Goal: Task Accomplishment & Management: Use online tool/utility

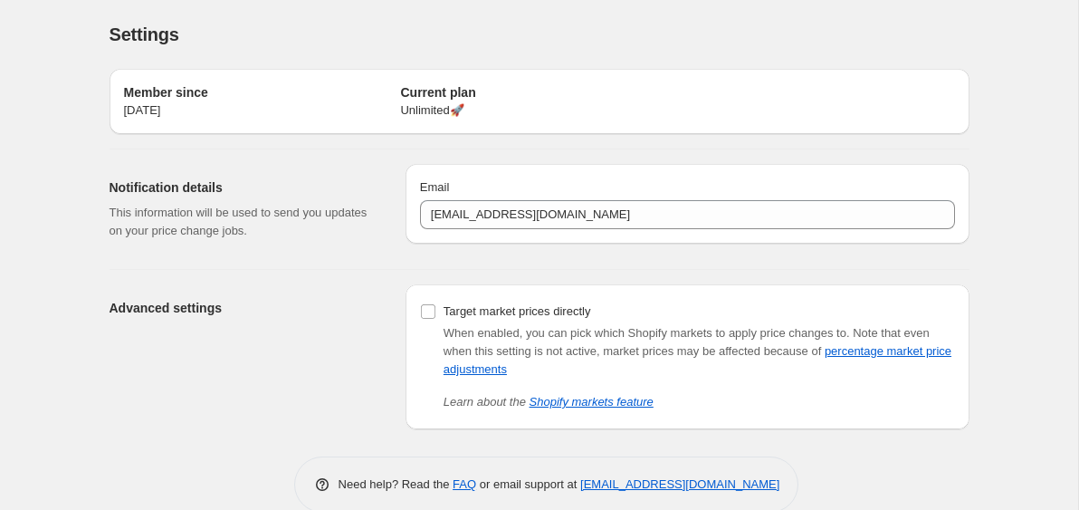
scroll to position [30, 0]
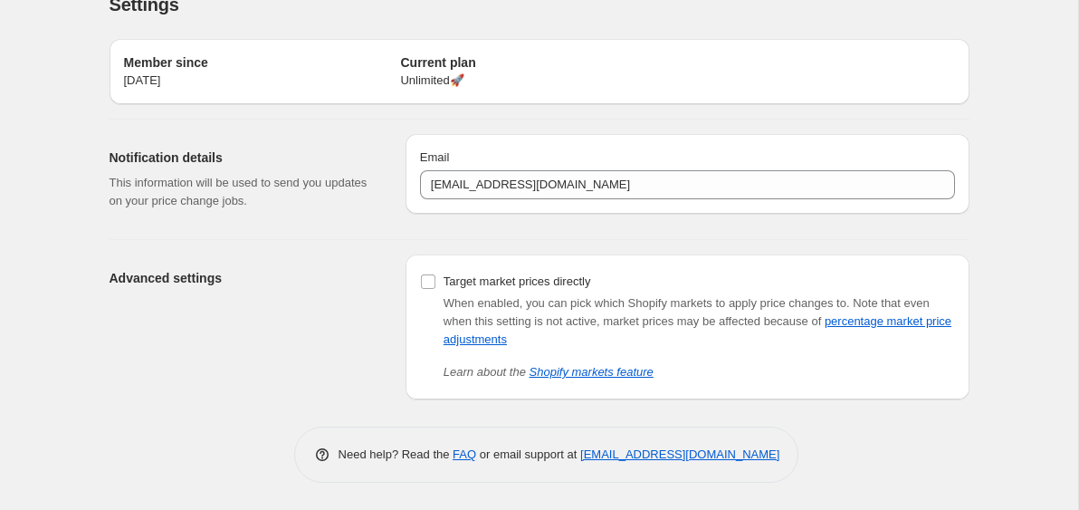
click at [64, 264] on div "Settings. This page is ready Settings Member since [DATE] Current plan Unlimite…" at bounding box center [539, 240] width 1078 height 540
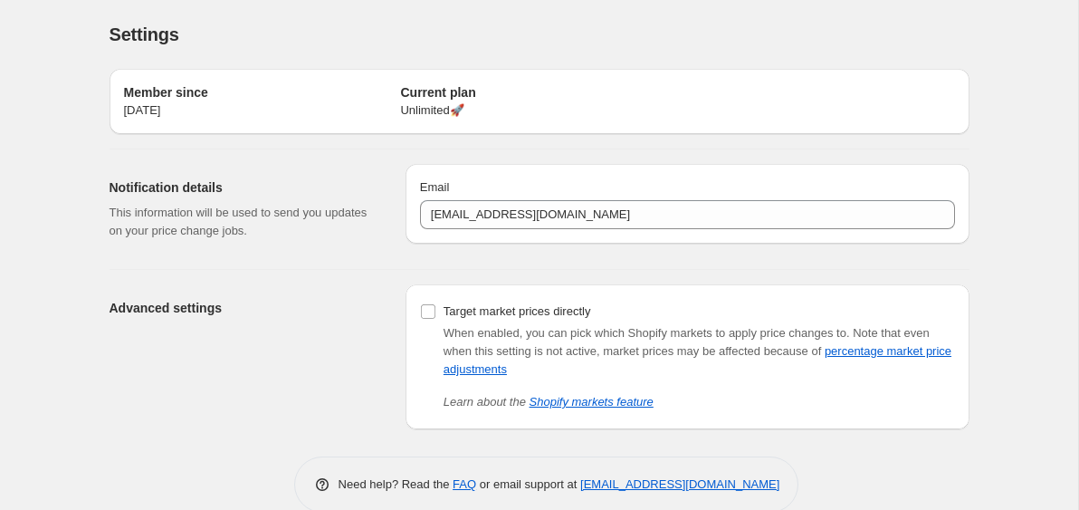
click at [61, 268] on div "Settings. This page is ready Settings Member since [DATE] Current plan Unlimite…" at bounding box center [539, 270] width 1078 height 540
click at [62, 268] on div "Settings. This page is ready Settings Member since [DATE] Current plan Unlimite…" at bounding box center [539, 270] width 1078 height 540
click at [63, 270] on div "Settings. This page is ready Settings Member since 23. aug. 2024 Current plan U…" at bounding box center [539, 270] width 1078 height 540
click at [65, 272] on div "Settings. This page is ready Settings Member since 23. aug. 2024 Current plan U…" at bounding box center [539, 270] width 1078 height 540
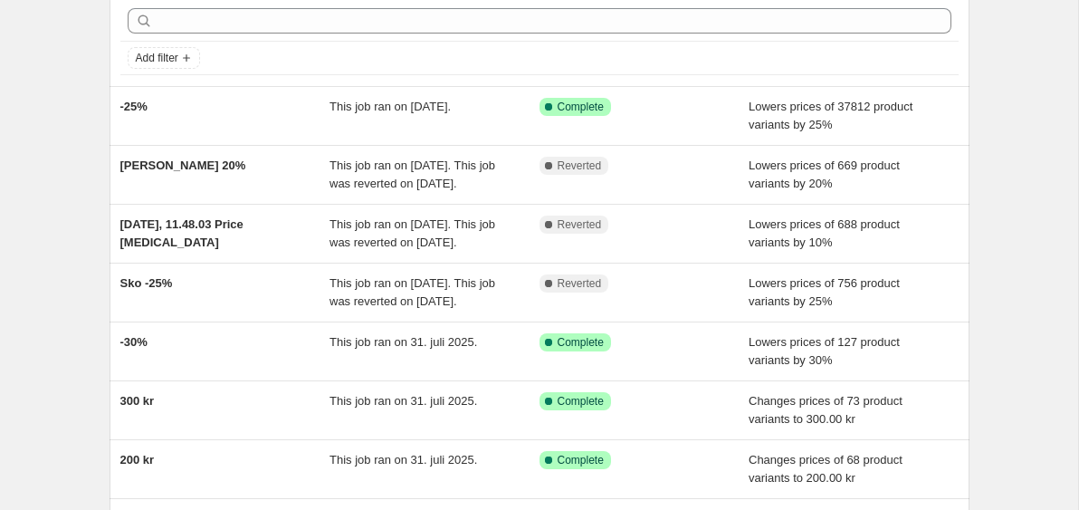
scroll to position [55, 0]
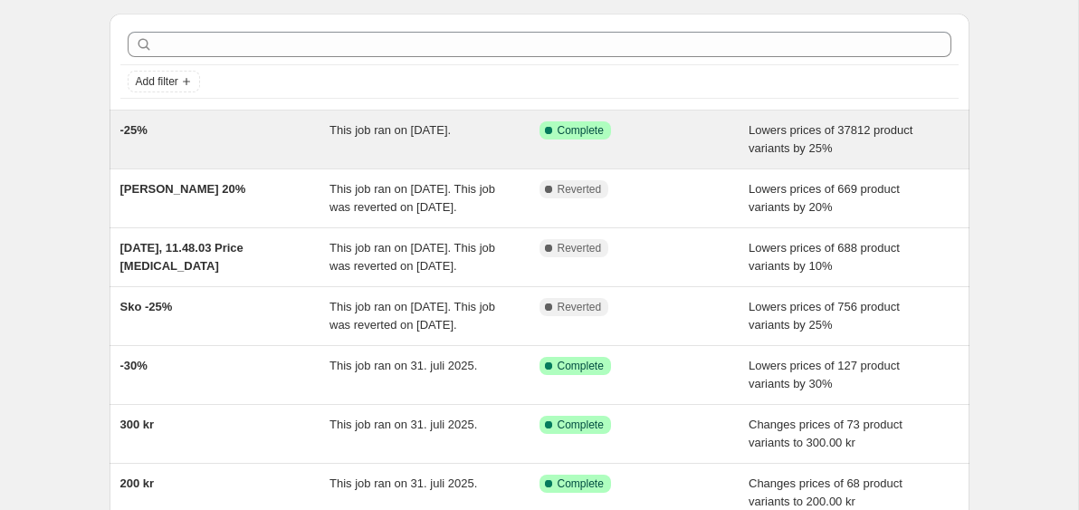
click at [331, 138] on div "This job ran on [DATE]." at bounding box center [435, 139] width 210 height 36
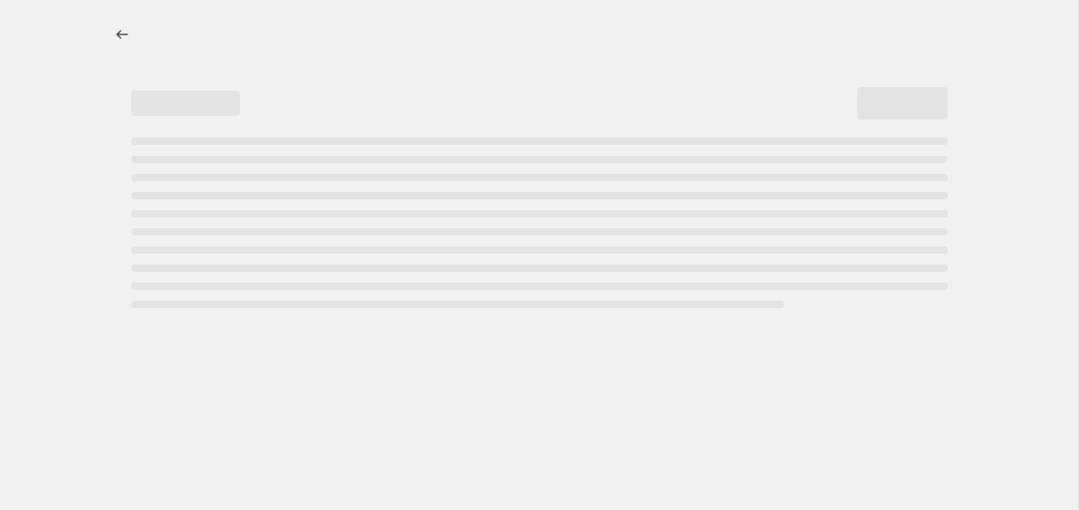
select select "percentage"
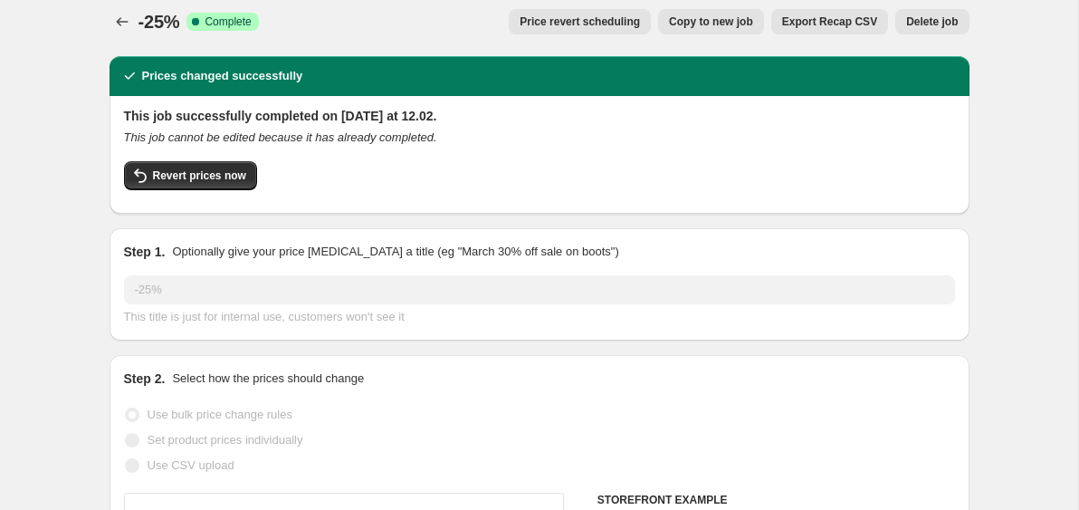
scroll to position [15, 0]
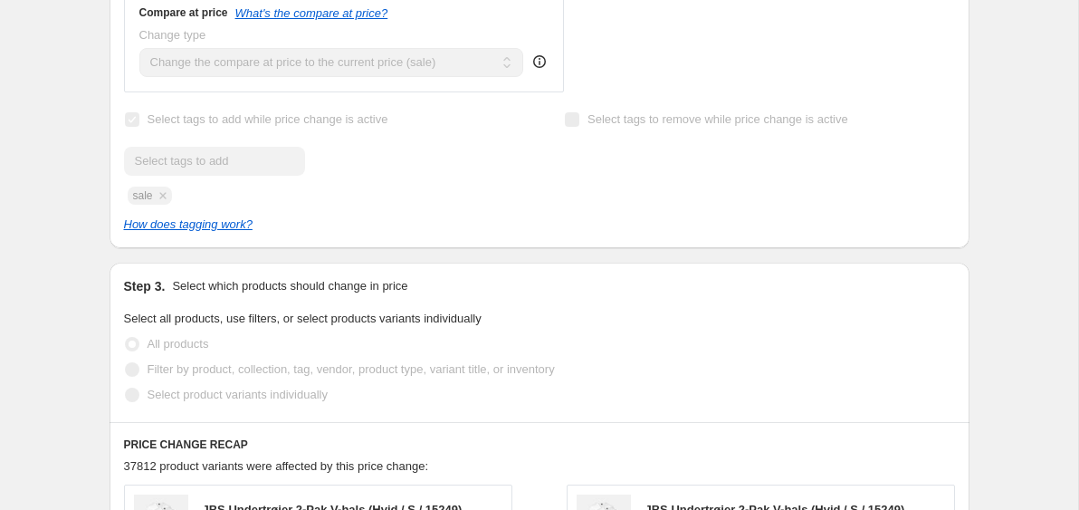
scroll to position [860, 0]
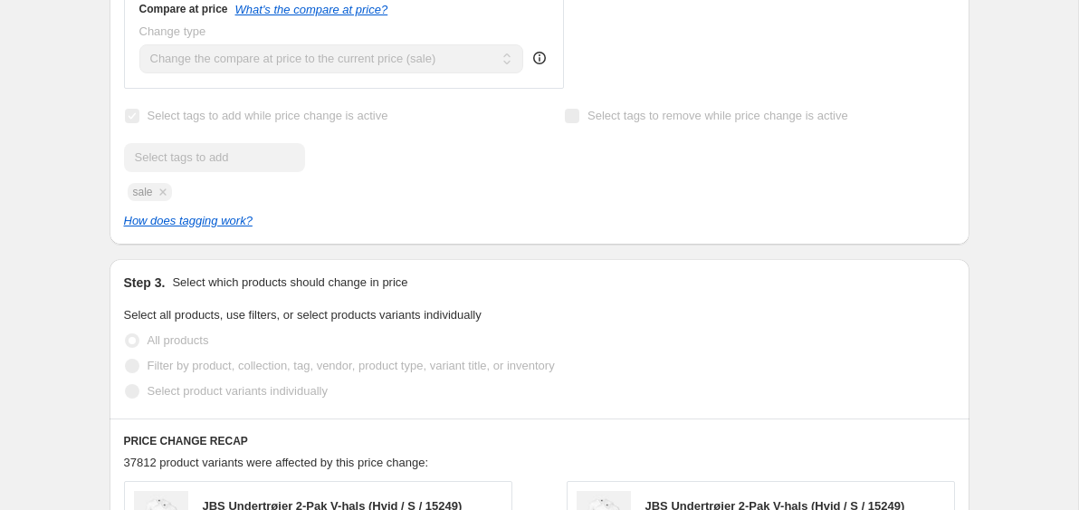
click at [1021, 167] on div "-25%. This page is ready -25% Success Complete Complete Price revert scheduling…" at bounding box center [539, 162] width 1078 height 2044
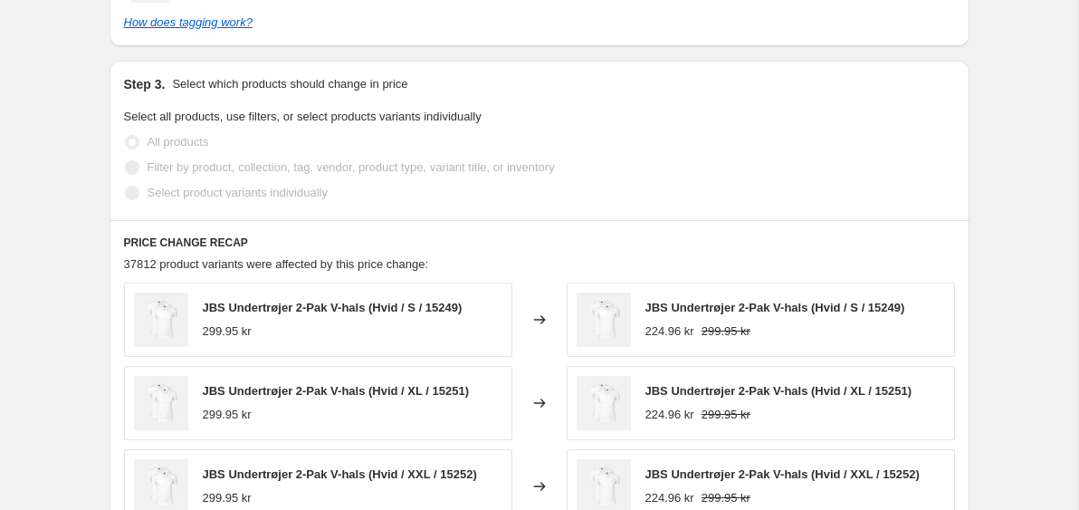
scroll to position [1060, 0]
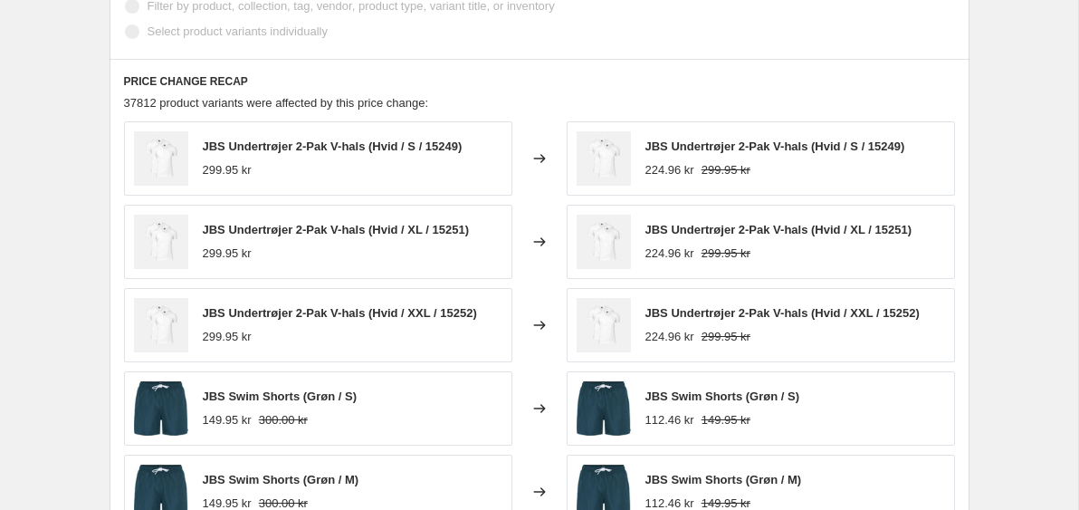
scroll to position [1262, 0]
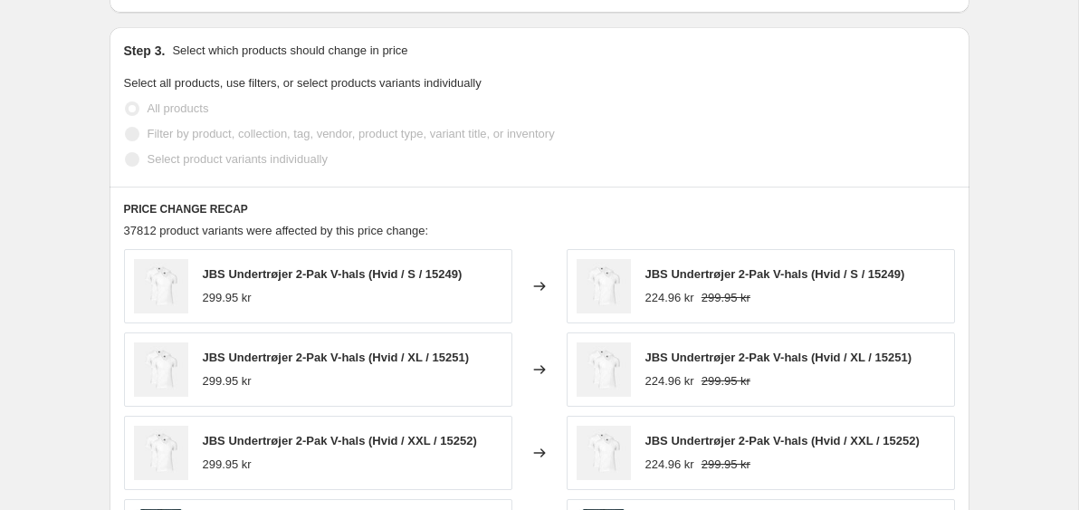
scroll to position [0, 0]
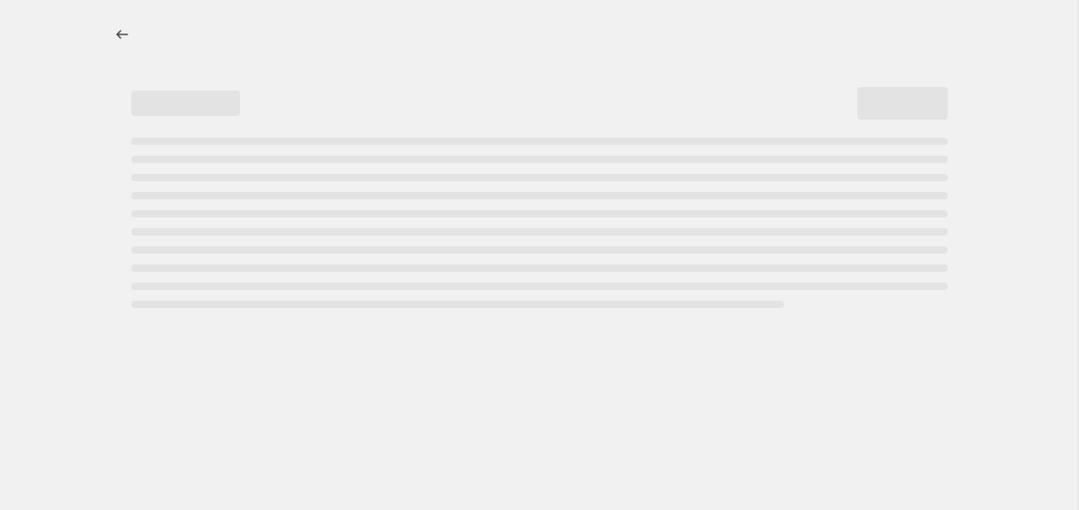
select select "percentage"
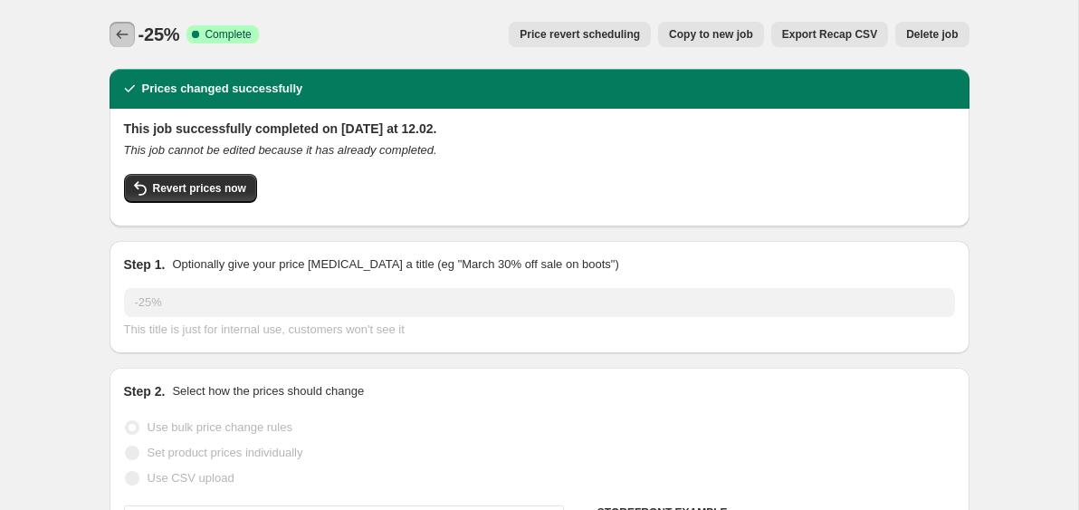
click at [118, 35] on icon "Price change jobs" at bounding box center [122, 34] width 12 height 9
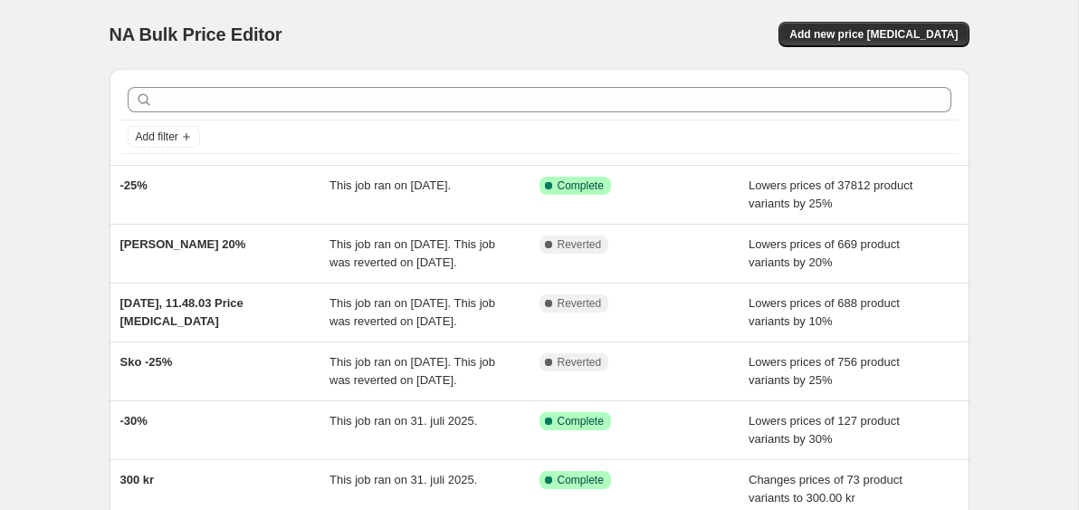
click at [52, 253] on div "NA Bulk Price Editor. This page is ready NA Bulk Price Editor Add new price cha…" at bounding box center [539, 466] width 1078 height 933
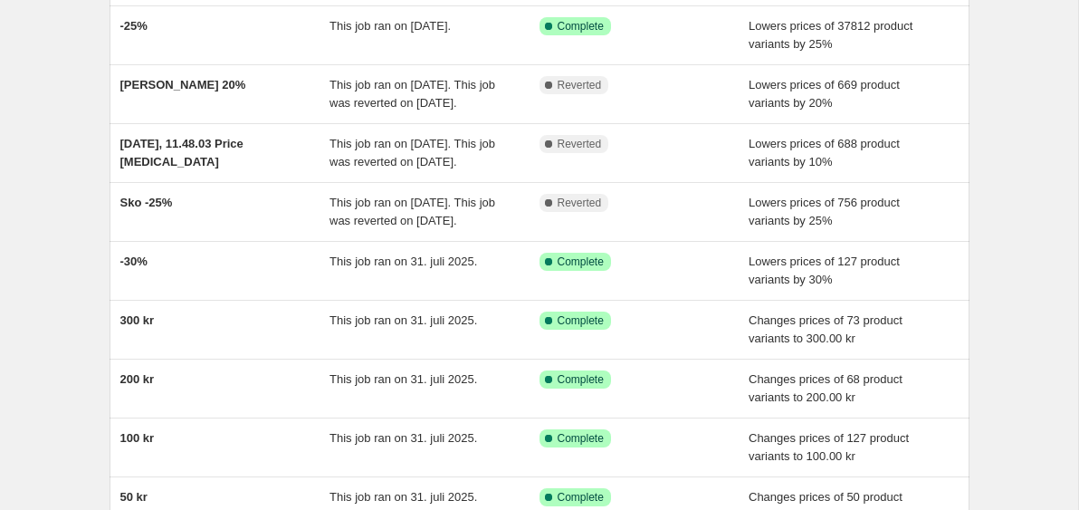
scroll to position [198, 0]
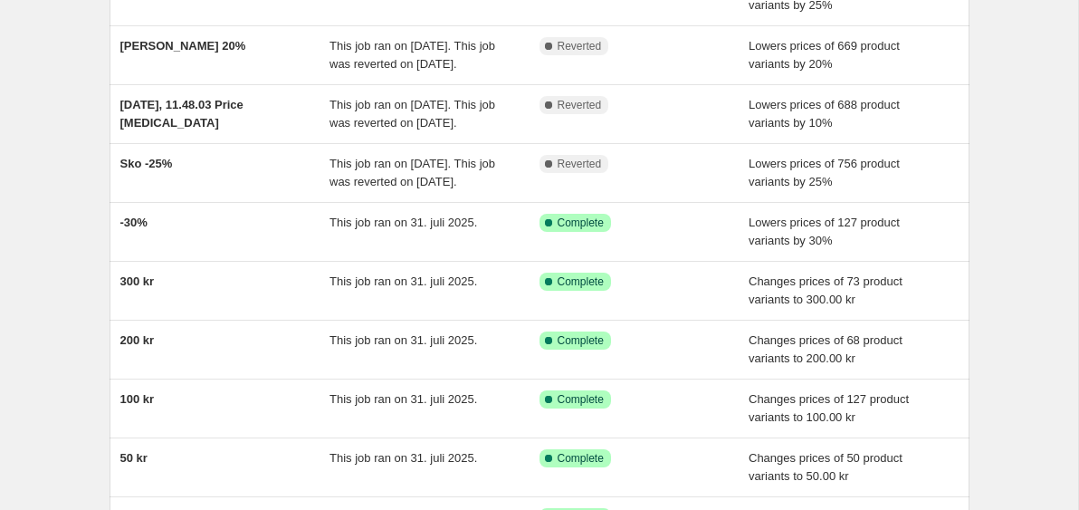
click at [49, 260] on div "NA Bulk Price Editor. This page is ready NA Bulk Price Editor Add new price cha…" at bounding box center [539, 268] width 1078 height 933
click at [50, 194] on div "NA Bulk Price Editor. This page is ready NA Bulk Price Editor Add new price cha…" at bounding box center [539, 268] width 1078 height 933
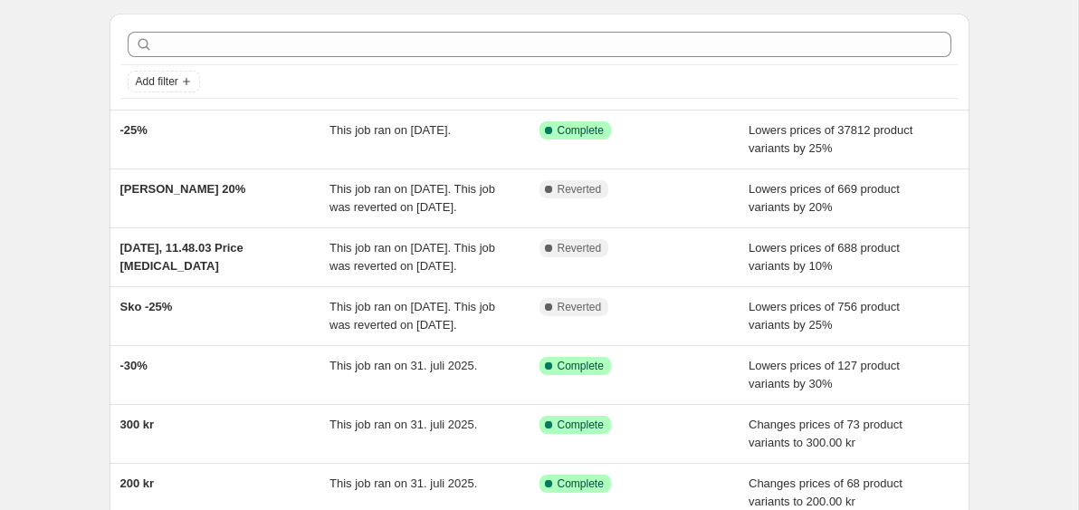
scroll to position [0, 0]
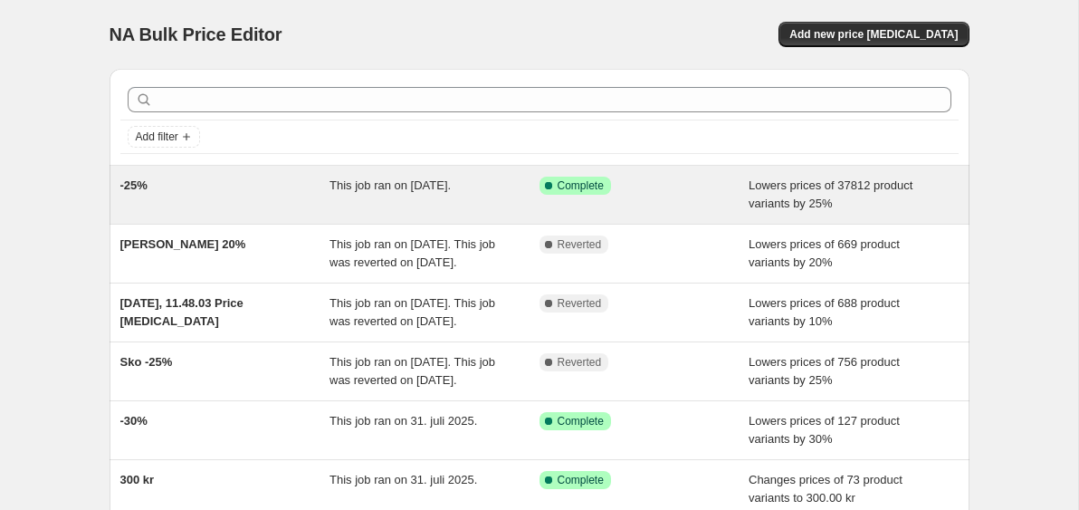
click at [252, 179] on div "-25%" at bounding box center [225, 195] width 210 height 36
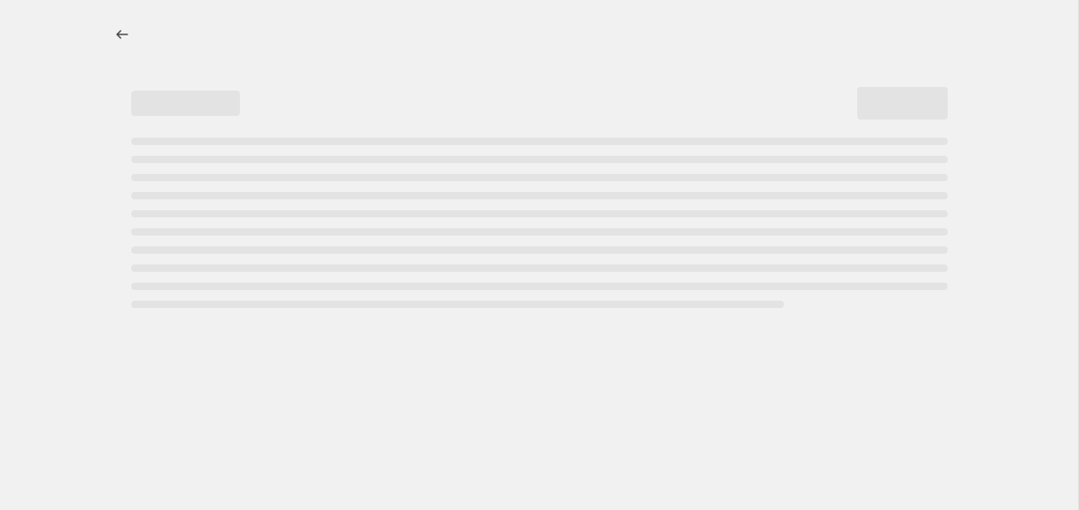
select select "percentage"
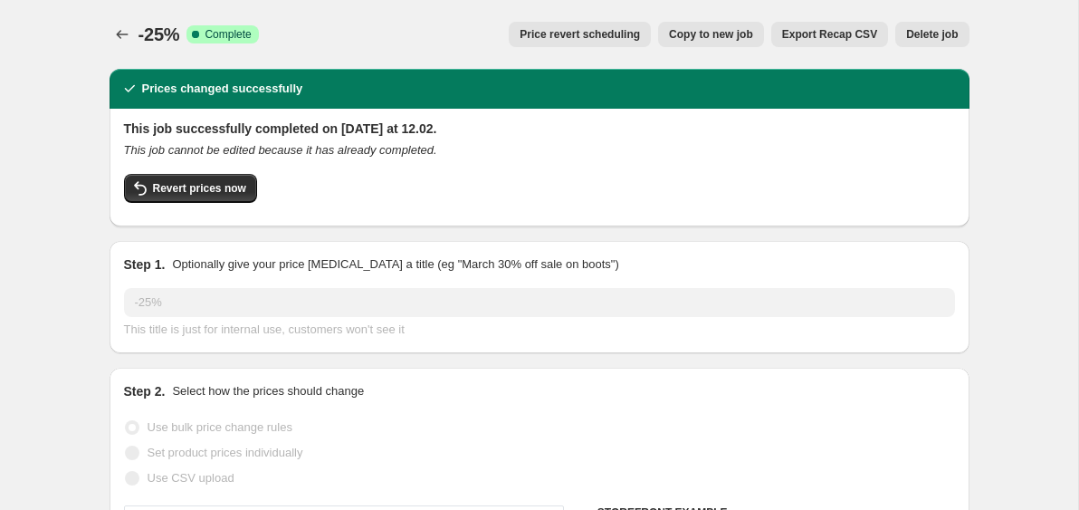
click at [120, 34] on icon "Price change jobs" at bounding box center [122, 34] width 18 height 18
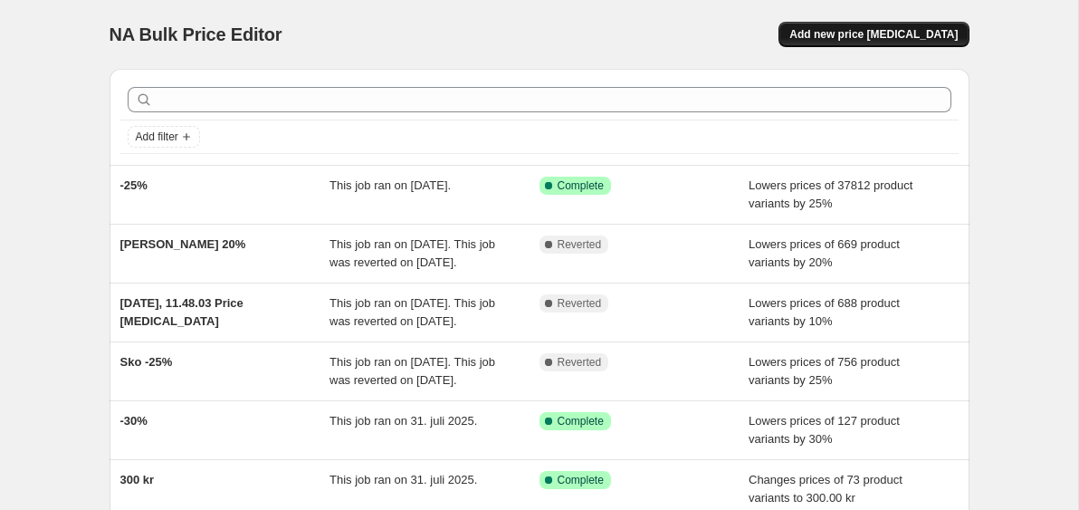
click at [893, 38] on span "Add new price change job" at bounding box center [874, 34] width 168 height 14
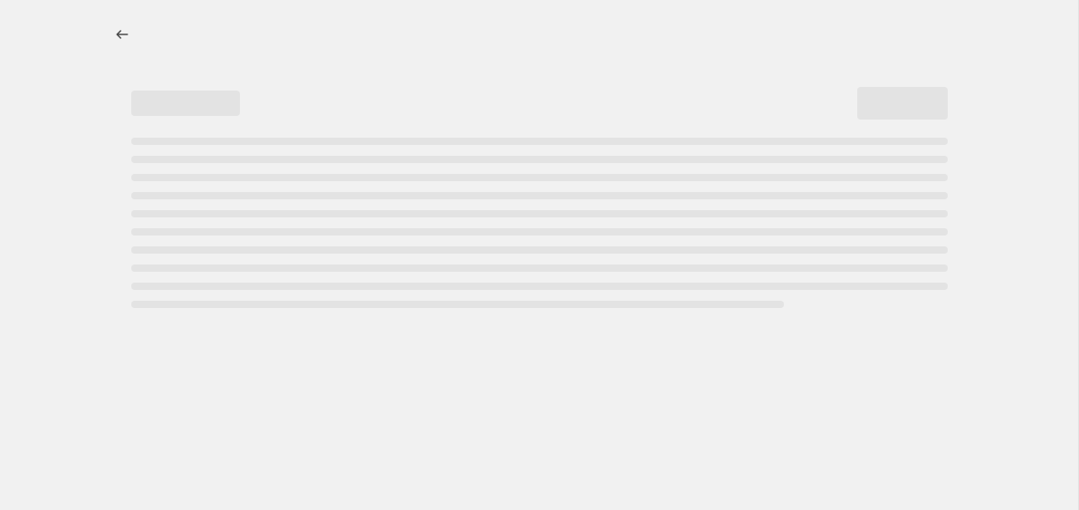
select select "percentage"
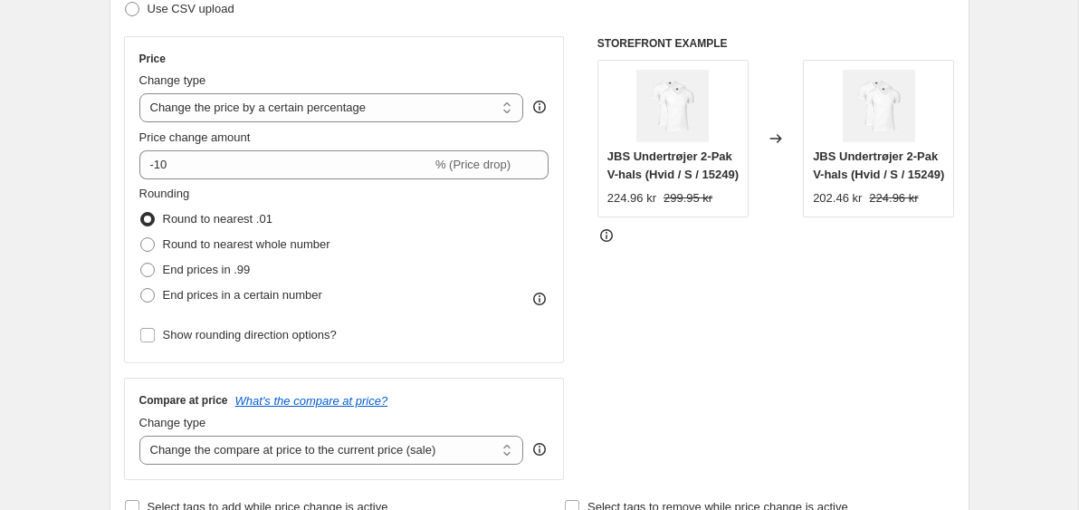
scroll to position [300, 0]
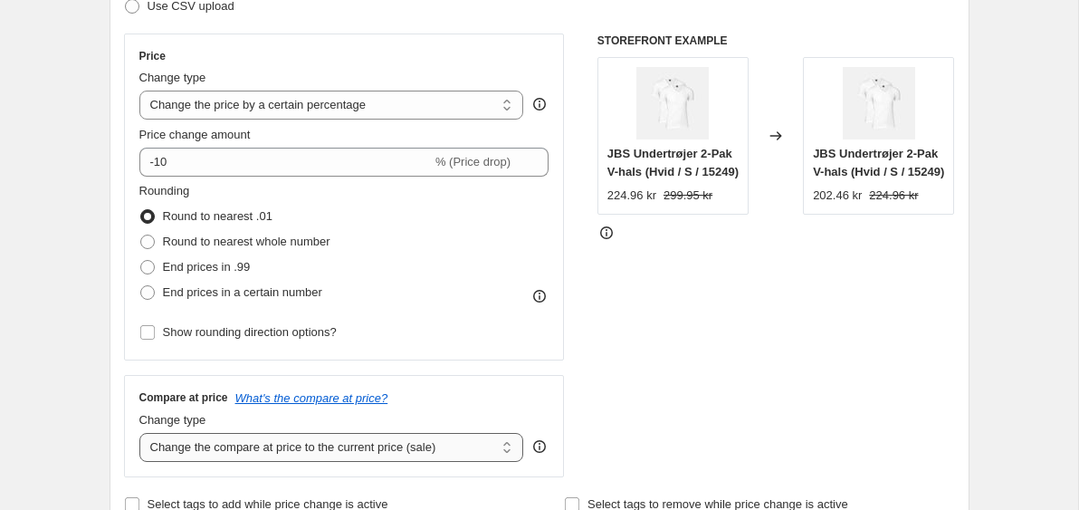
click at [388, 439] on select "Change the compare at price to the current price (sale) Change the compare at p…" at bounding box center [331, 447] width 385 height 29
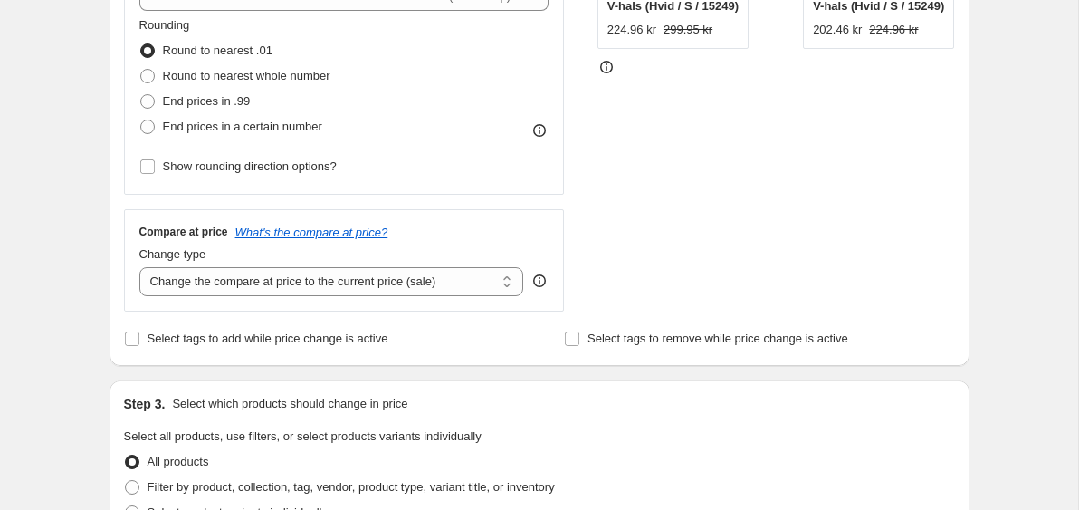
scroll to position [568, 0]
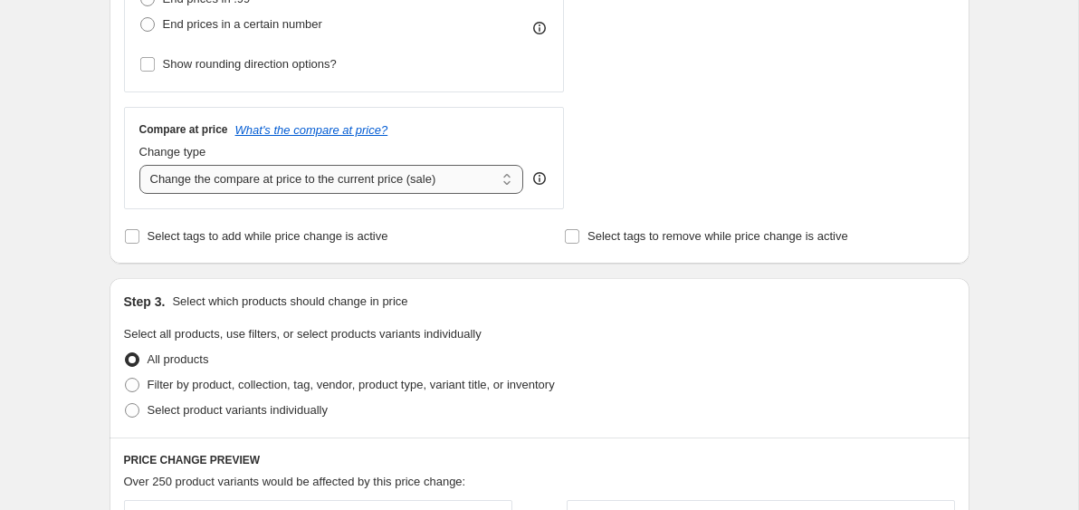
click at [410, 173] on select "Change the compare at price to the current price (sale) Change the compare at p…" at bounding box center [331, 179] width 385 height 29
click at [540, 180] on icon at bounding box center [540, 179] width 2 height 5
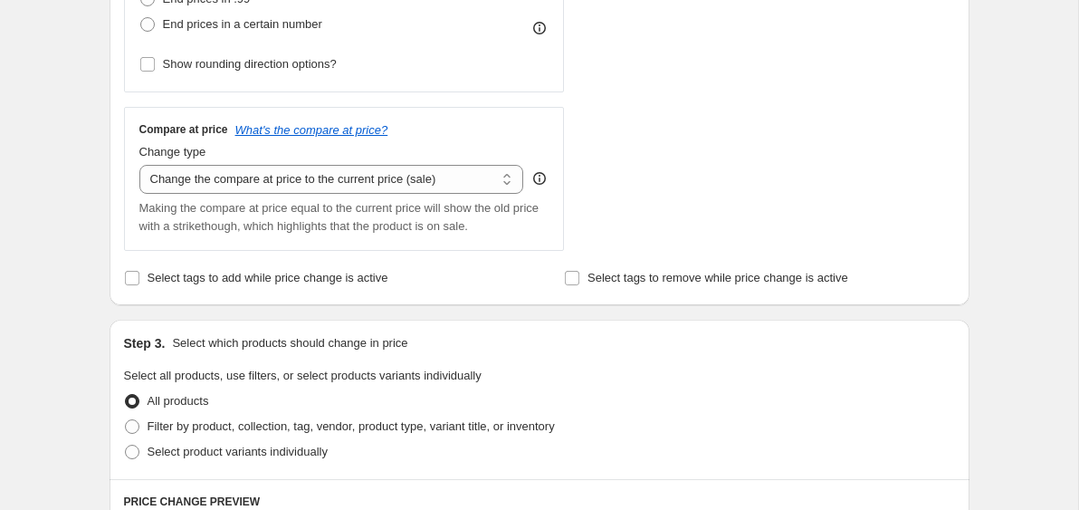
click at [540, 180] on icon at bounding box center [540, 179] width 2 height 5
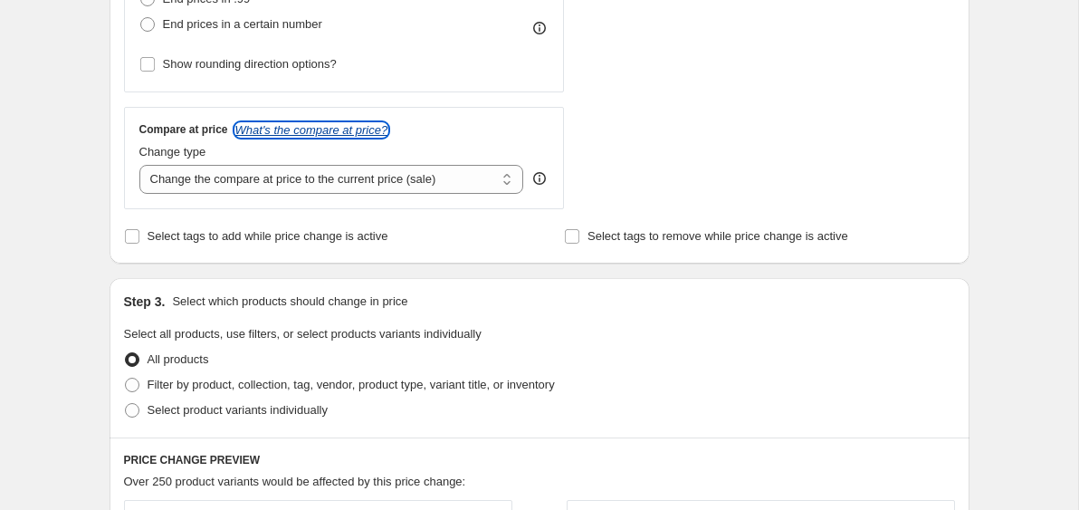
click at [308, 129] on icon "What's the compare at price?" at bounding box center [311, 130] width 153 height 14
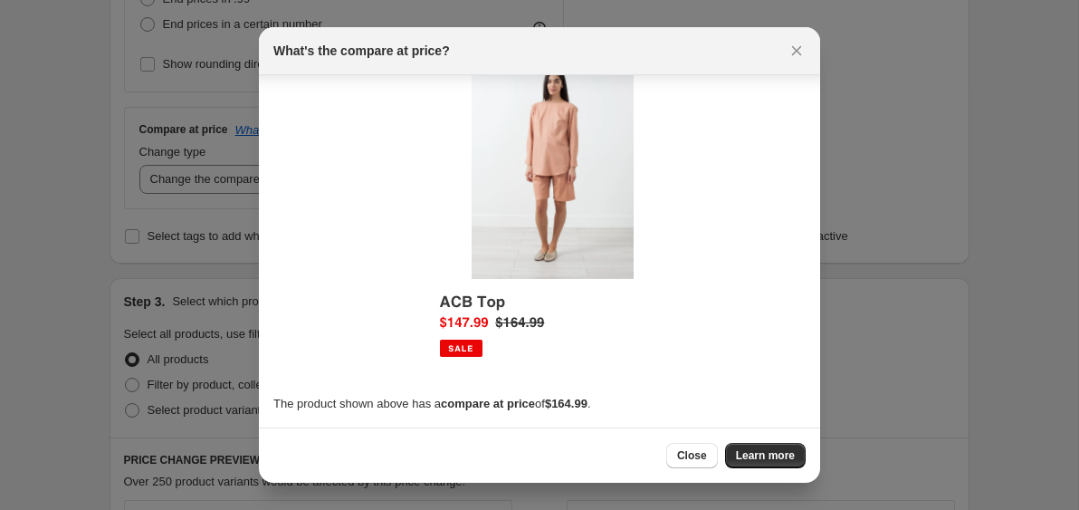
scroll to position [0, 0]
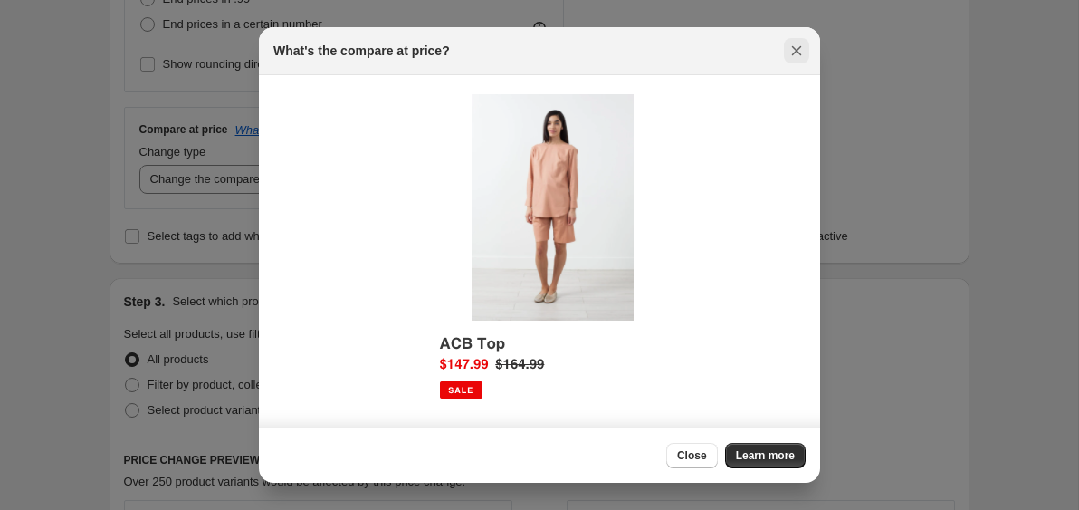
click at [792, 51] on icon "Close" at bounding box center [797, 51] width 18 height 18
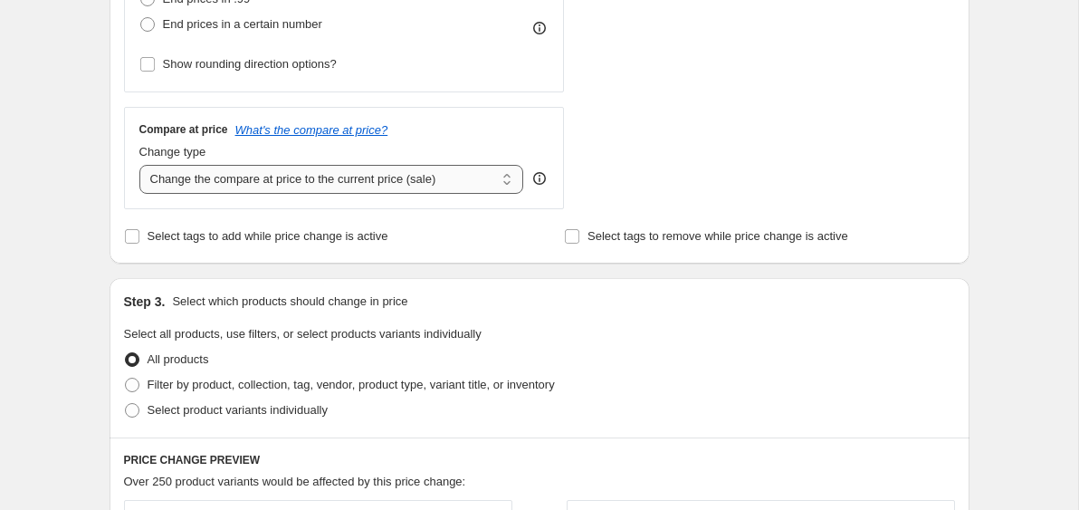
scroll to position [561, 0]
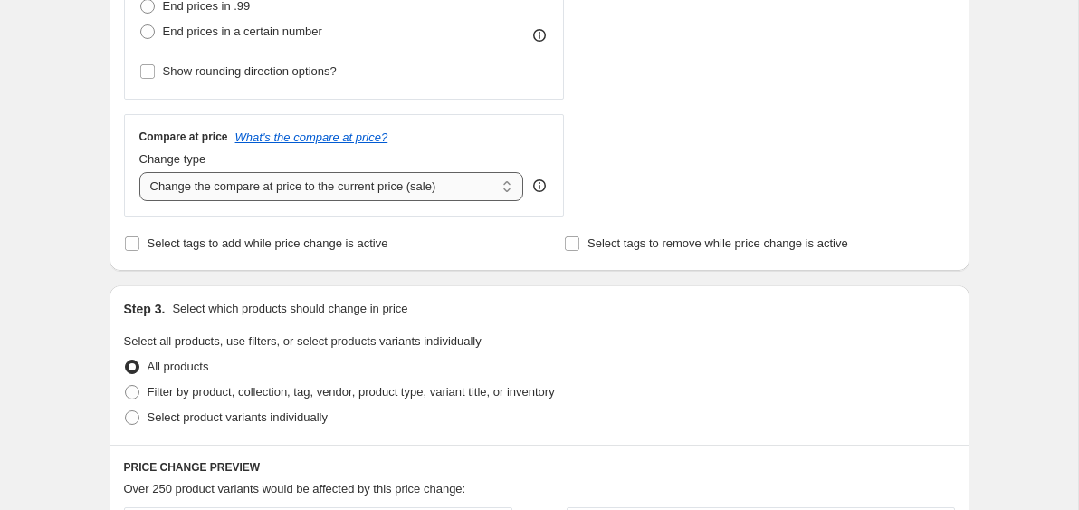
click at [466, 186] on select "Change the compare at price to the current price (sale) Change the compare at p…" at bounding box center [331, 186] width 385 height 29
click at [53, 176] on div "Create new price change job. This page is ready Create new price change job Dra…" at bounding box center [539, 344] width 1078 height 1810
click at [53, 177] on div "Create new price change job. This page is ready Create new price change job Dra…" at bounding box center [539, 344] width 1078 height 1810
click at [52, 199] on div "Create new price change job. This page is ready Create new price change job Dra…" at bounding box center [539, 344] width 1078 height 1810
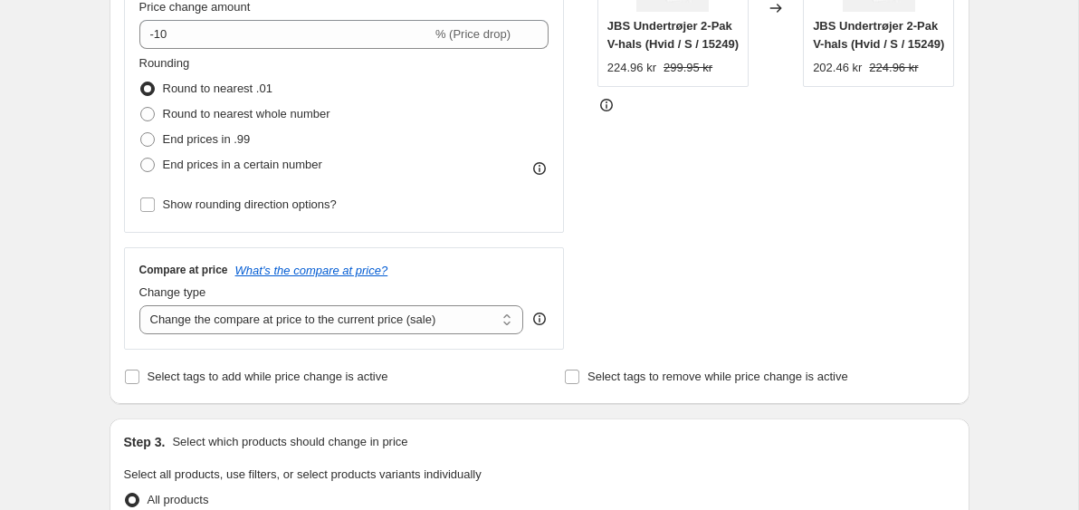
scroll to position [424, 0]
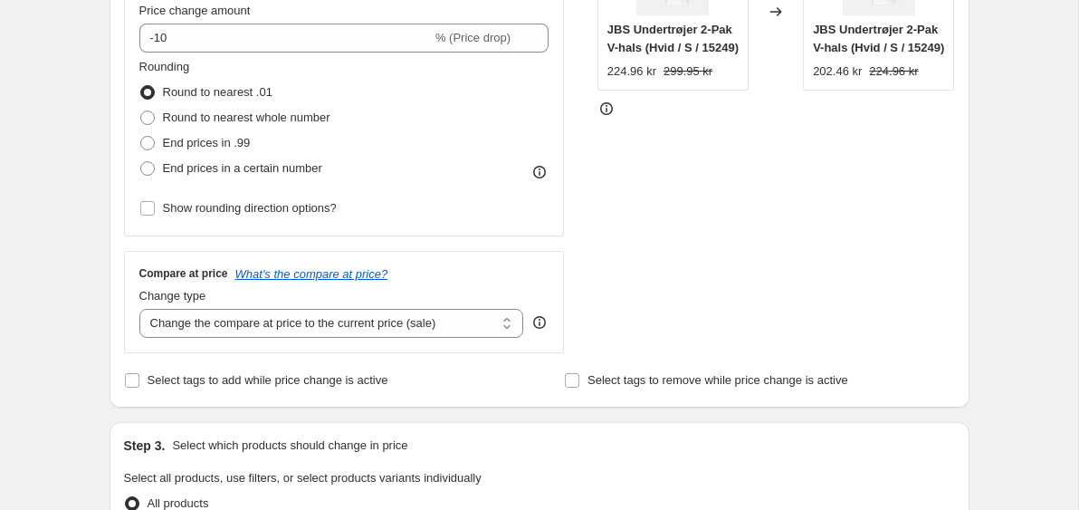
click at [52, 199] on div "Create new price change job. This page is ready Create new price change job Dra…" at bounding box center [539, 481] width 1078 height 1810
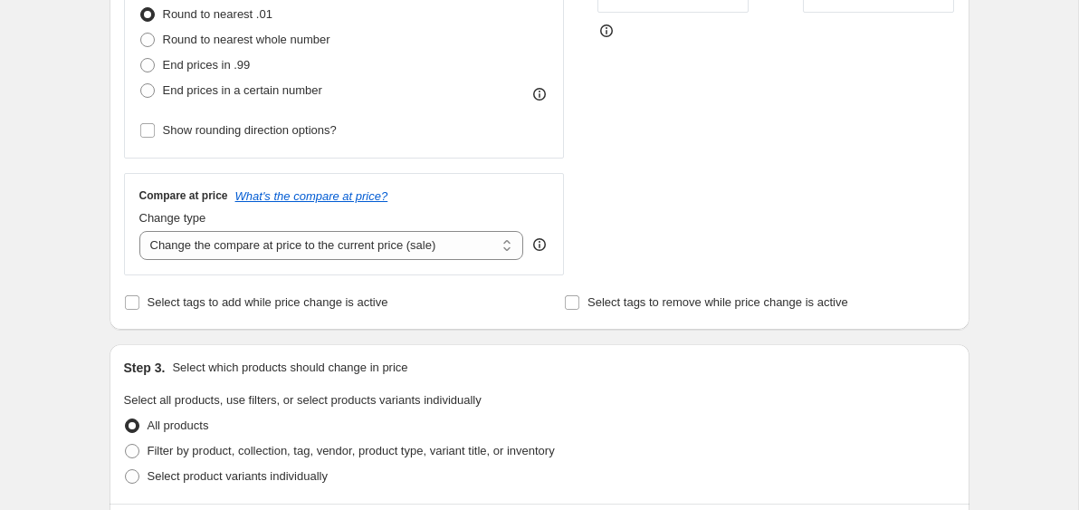
scroll to position [503, 0]
click at [52, 199] on div "Create new price change job. This page is ready Create new price change job Dra…" at bounding box center [539, 402] width 1078 height 1810
click at [55, 214] on div "Create new price change job. This page is ready Create new price change job Dra…" at bounding box center [539, 402] width 1078 height 1810
click at [92, 259] on div "Create new price change job. This page is ready Create new price change job Dra…" at bounding box center [540, 402] width 904 height 1810
click at [253, 251] on select "Change the compare at price to the current price (sale) Change the compare at p…" at bounding box center [331, 244] width 385 height 29
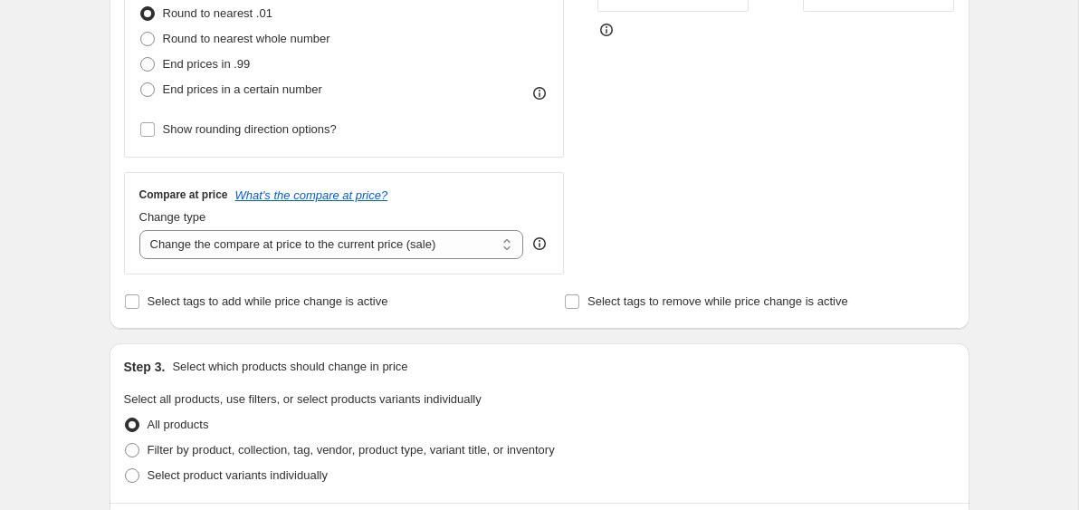
click at [80, 168] on div "Create new price change job. This page is ready Create new price change job Dra…" at bounding box center [539, 402] width 1078 height 1810
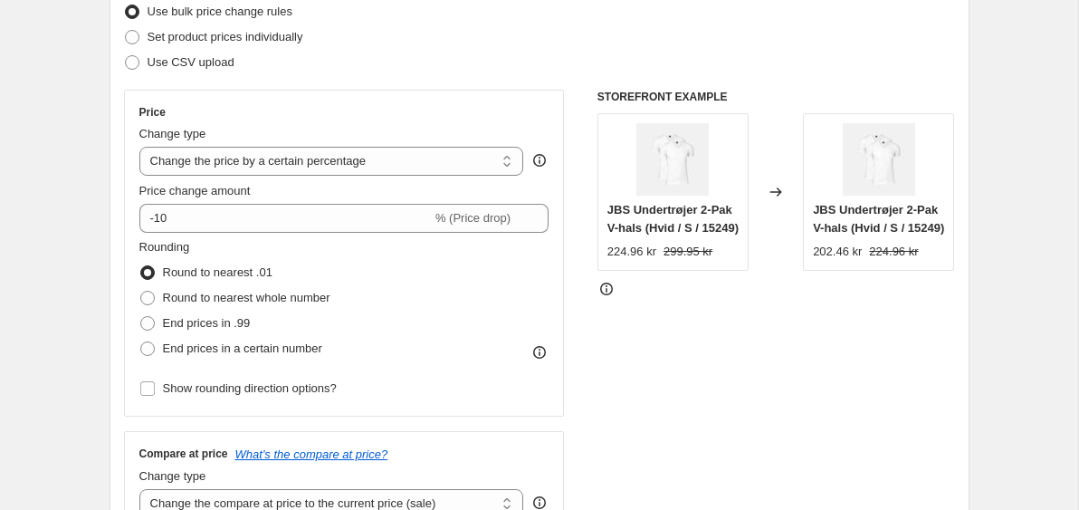
scroll to position [237, 0]
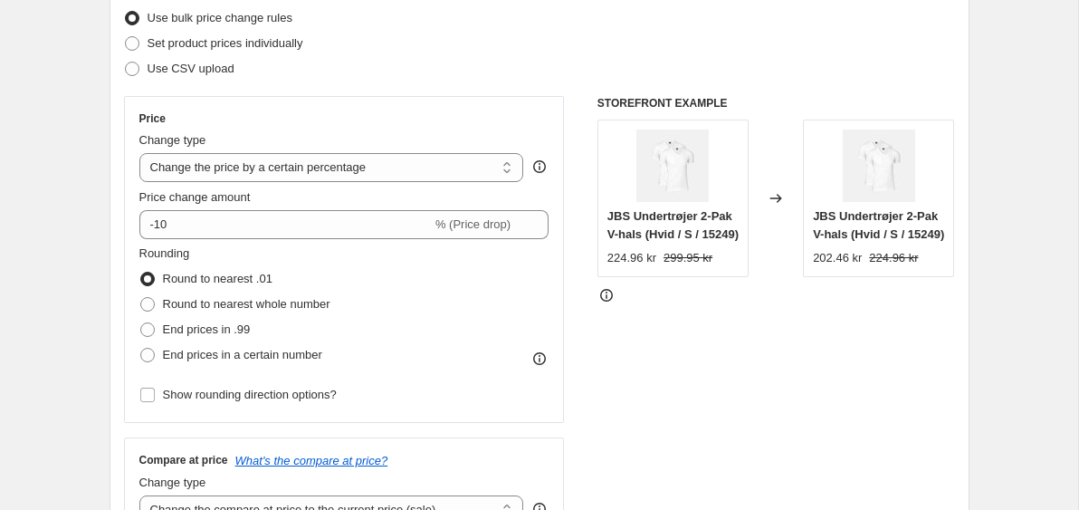
click at [286, 128] on div "Price Change type Change the price to a certain amount Change the price by a ce…" at bounding box center [344, 259] width 410 height 296
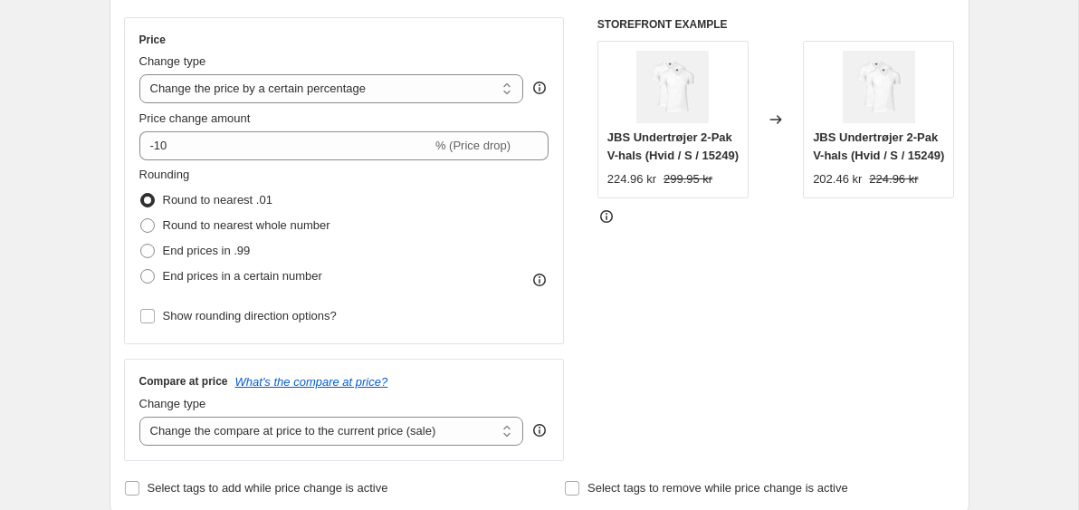
scroll to position [309, 0]
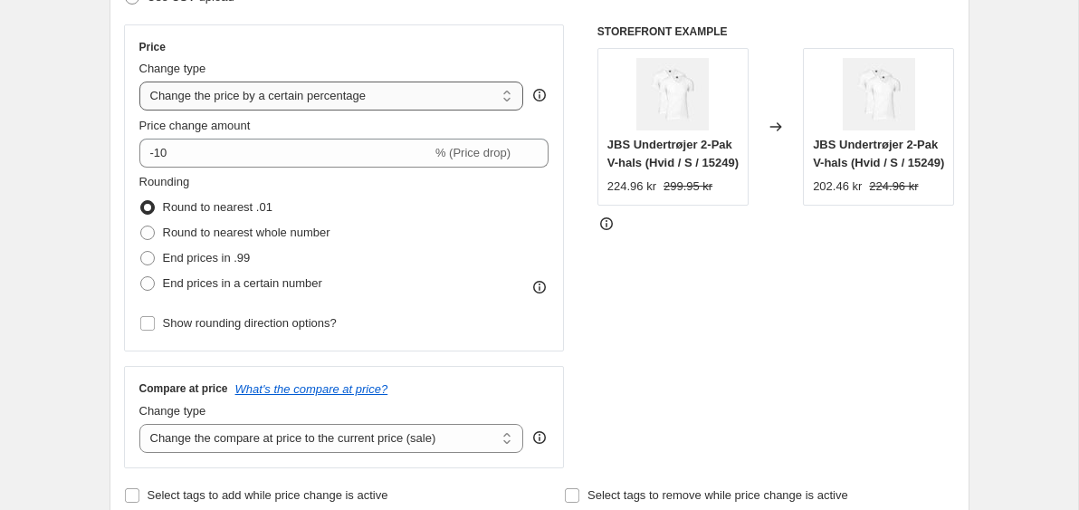
click at [399, 101] on select "Change the price to a certain amount Change the price by a certain amount Chang…" at bounding box center [331, 95] width 385 height 29
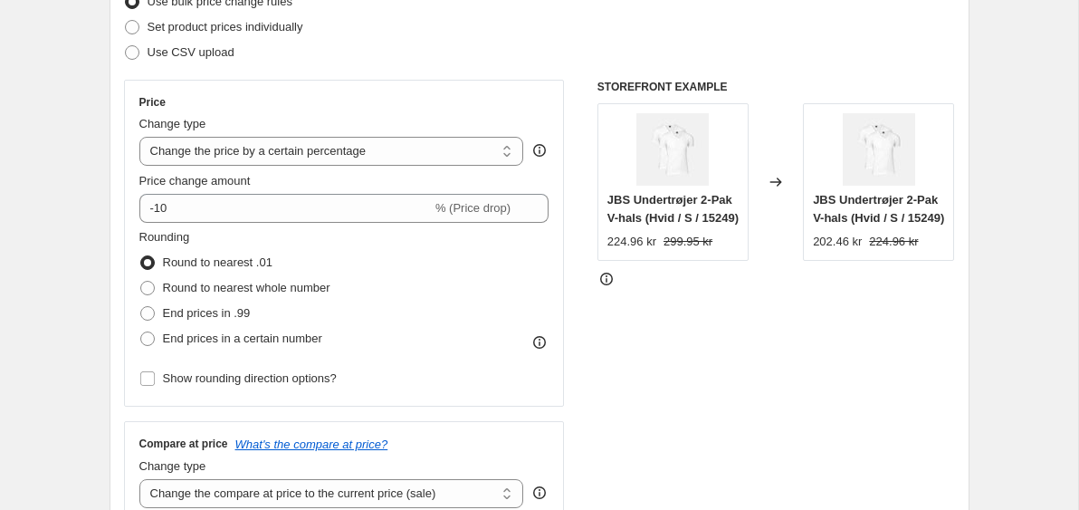
scroll to position [253, 0]
click at [400, 157] on select "Change the price to a certain amount Change the price by a certain amount Chang…" at bounding box center [331, 152] width 385 height 29
click at [398, 155] on select "Change the price to a certain amount Change the price by a certain amount Chang…" at bounding box center [331, 152] width 385 height 29
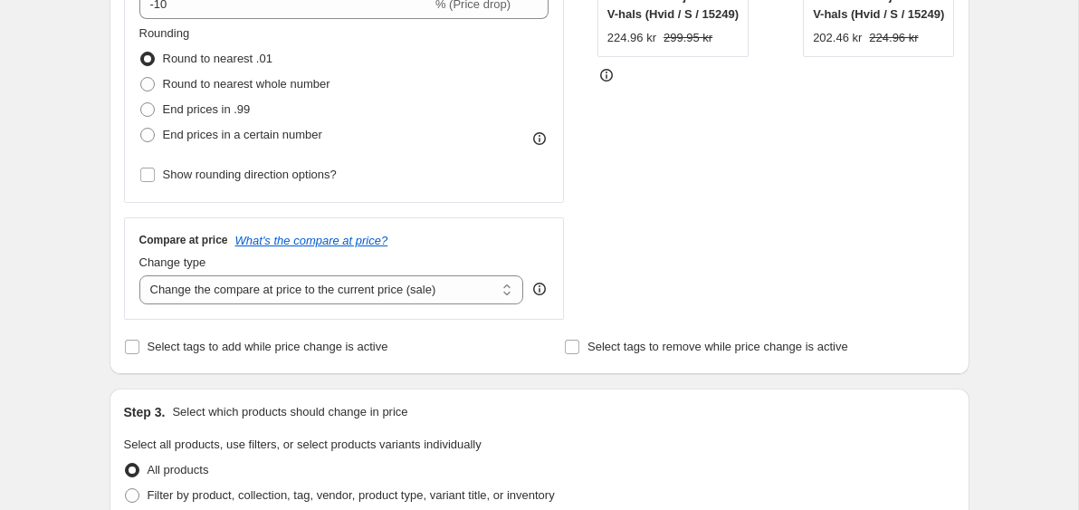
scroll to position [463, 0]
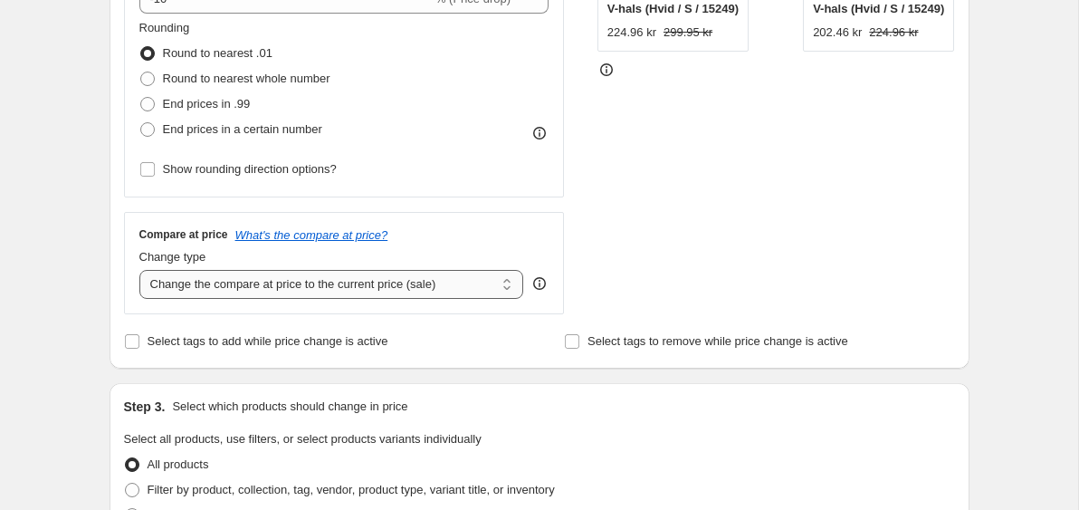
click at [448, 295] on select "Change the compare at price to the current price (sale) Change the compare at p…" at bounding box center [331, 284] width 385 height 29
select select "no_change"
click at [139, 270] on select "Change the compare at price to the current price (sale) Change the compare at p…" at bounding box center [331, 284] width 385 height 29
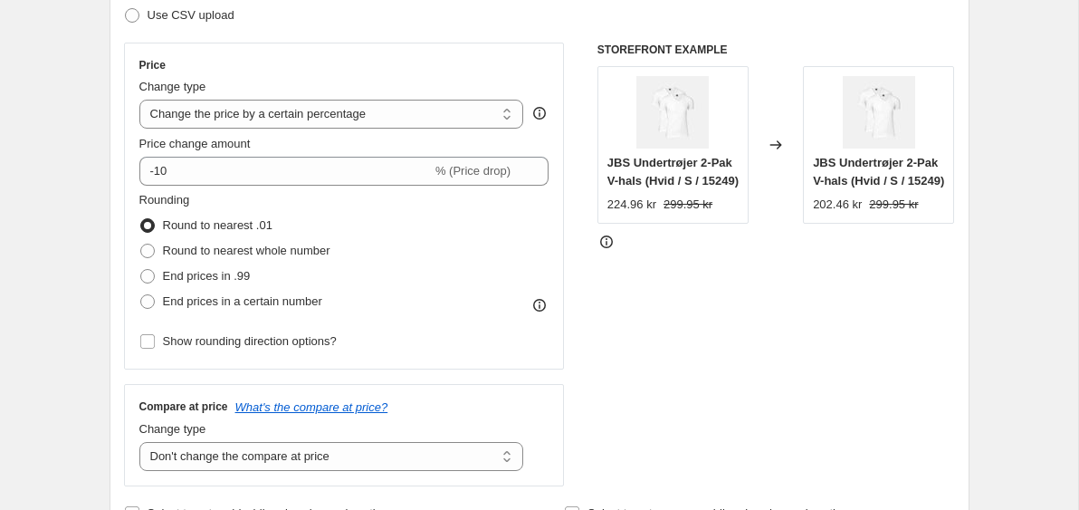
scroll to position [254, 0]
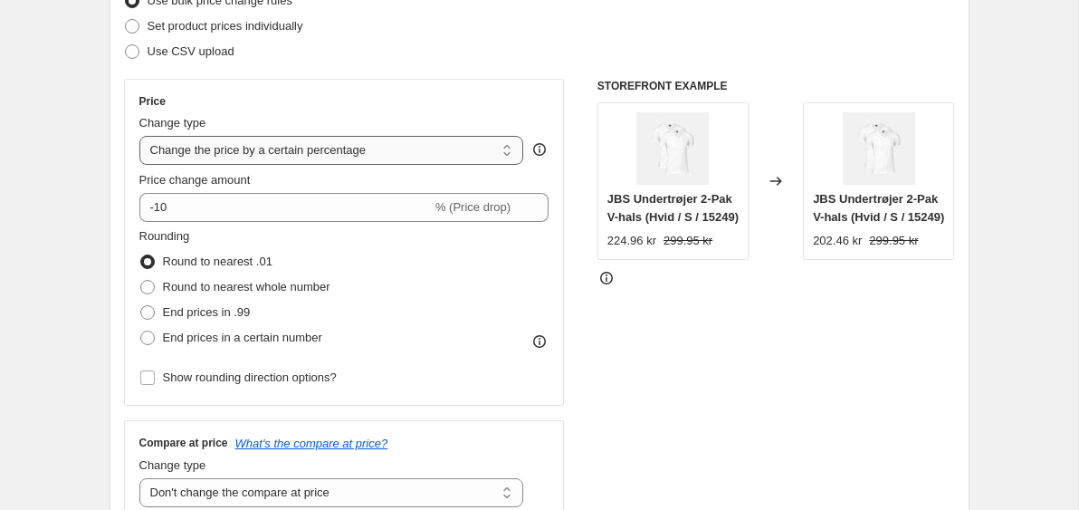
click at [413, 156] on select "Change the price to a certain amount Change the price by a certain amount Chang…" at bounding box center [331, 150] width 385 height 29
click at [139, 136] on select "Change the price to a certain amount Change the price by a certain amount Chang…" at bounding box center [331, 150] width 385 height 29
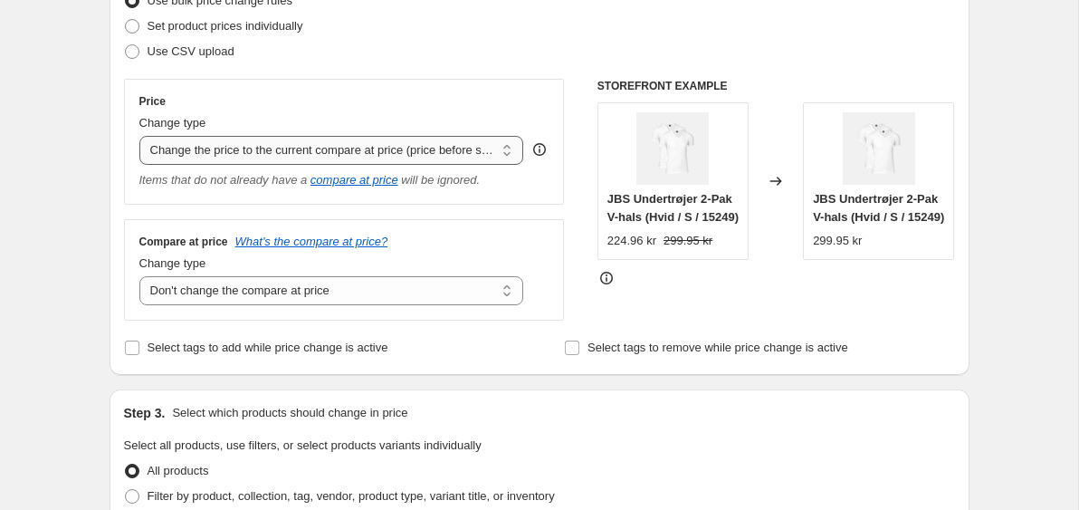
click at [266, 144] on select "Change the price to a certain amount Change the price by a certain amount Chang…" at bounding box center [331, 150] width 385 height 29
select select "percentage"
click at [139, 136] on select "Change the price to a certain amount Change the price by a certain amount Chang…" at bounding box center [331, 150] width 385 height 29
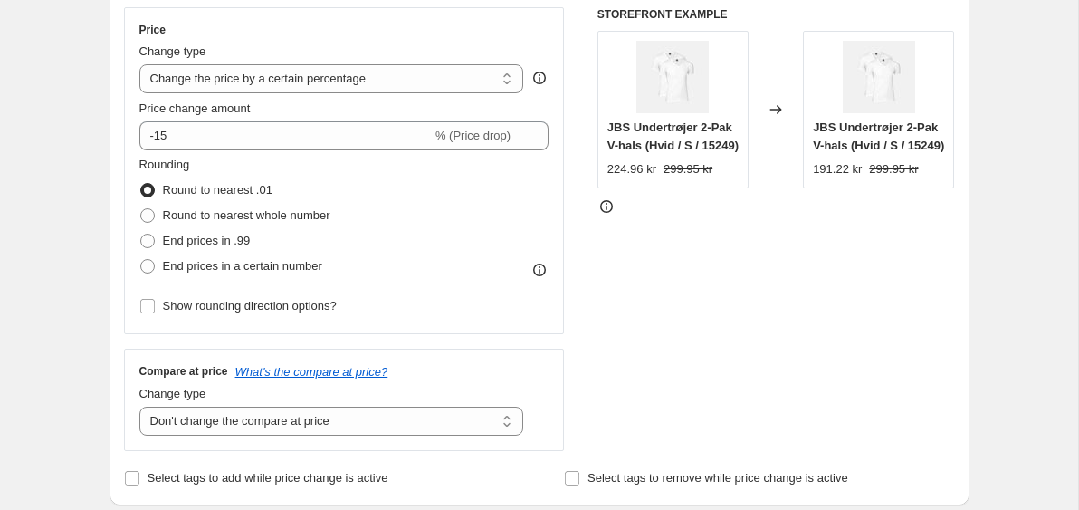
scroll to position [0, 0]
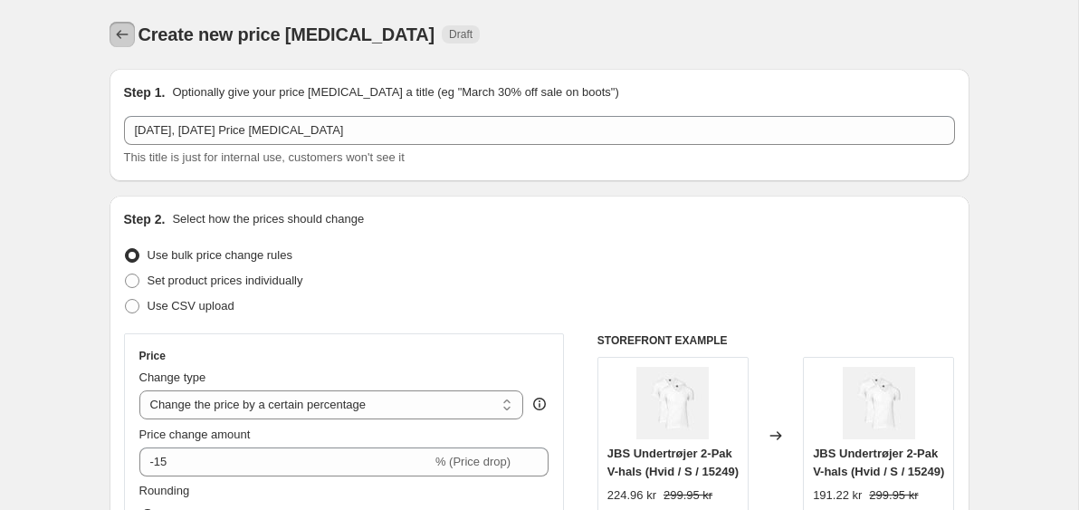
click at [128, 33] on icon "Price change jobs" at bounding box center [122, 34] width 18 height 18
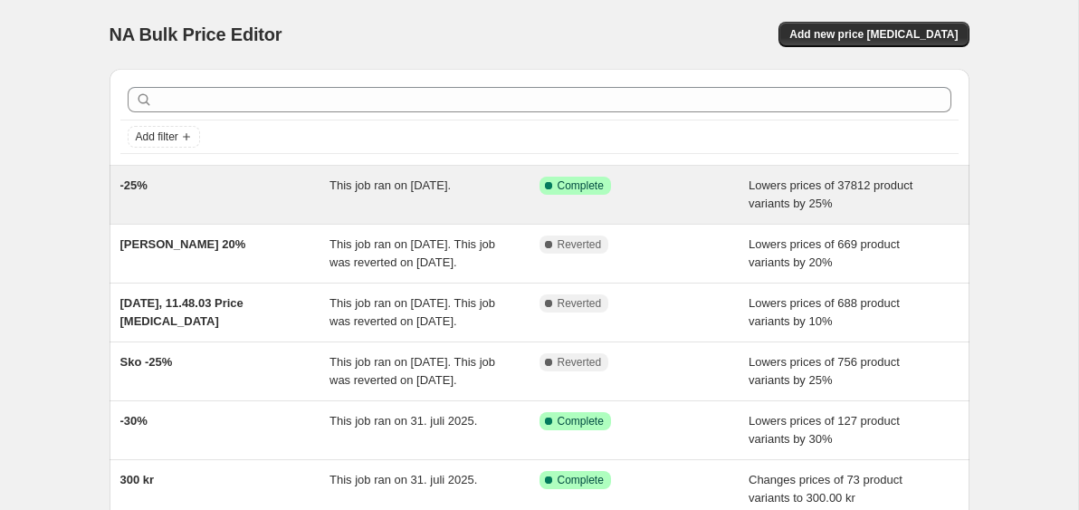
click at [238, 198] on div "-25%" at bounding box center [225, 195] width 210 height 36
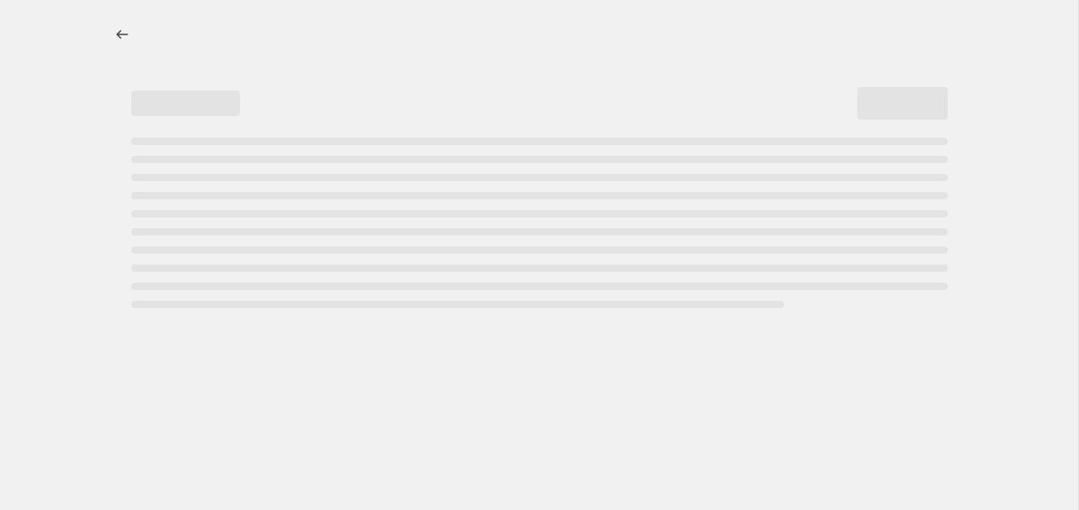
select select "percentage"
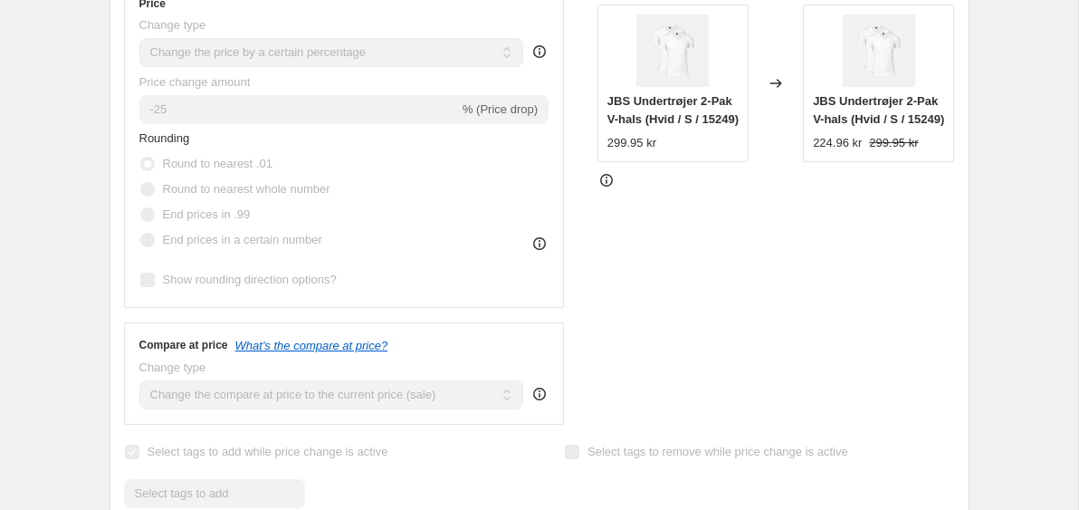
scroll to position [516, 0]
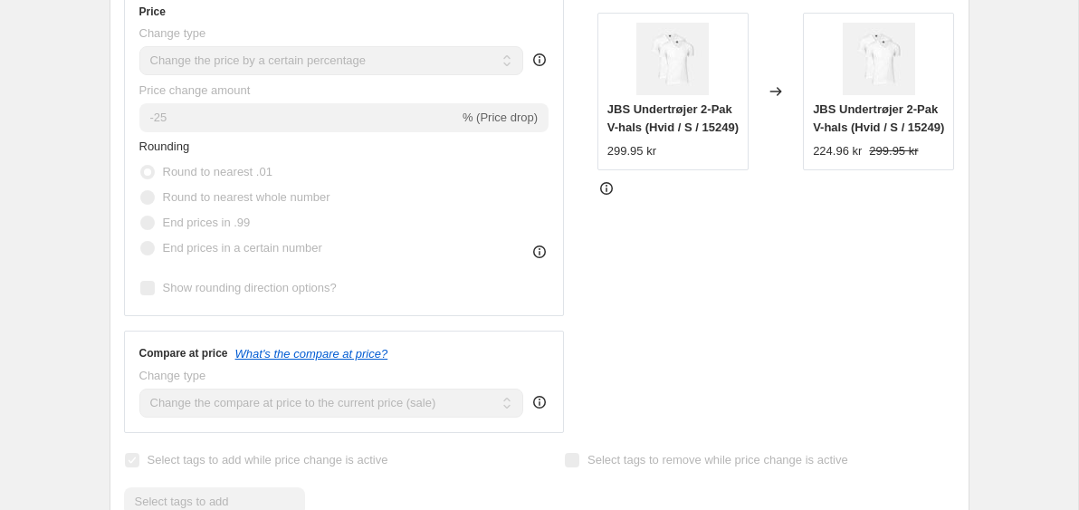
click at [80, 63] on div "-25%. This page is ready -25% Success Complete Complete Price revert scheduling…" at bounding box center [539, 506] width 1078 height 2044
click at [82, 113] on div "-25%. This page is ready -25% Success Complete Complete Price revert scheduling…" at bounding box center [539, 506] width 1078 height 2044
click at [82, 119] on div "-25%. This page is ready -25% Success Complete Complete Price revert scheduling…" at bounding box center [539, 506] width 1078 height 2044
click at [82, 163] on div "-25%. This page is ready -25% Success Complete Complete Price revert scheduling…" at bounding box center [539, 506] width 1078 height 2044
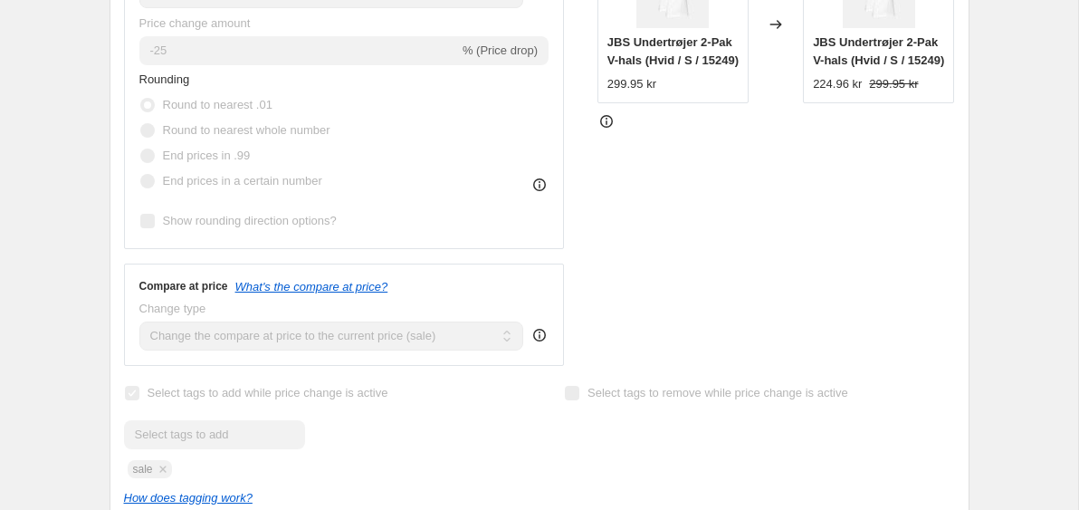
scroll to position [584, 0]
click at [74, 198] on div "-25%. This page is ready -25% Success Complete Complete Price revert scheduling…" at bounding box center [539, 438] width 1078 height 2044
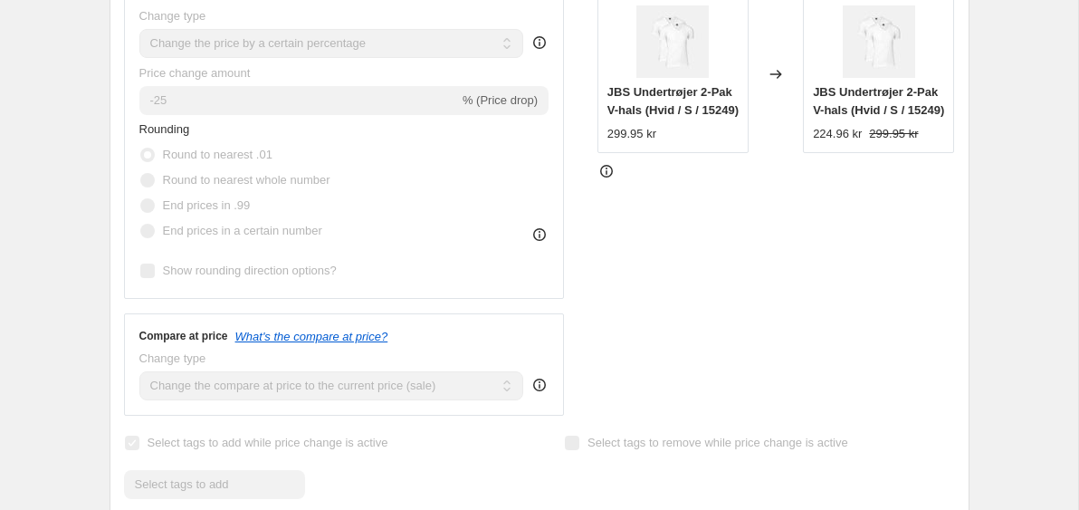
scroll to position [514, 0]
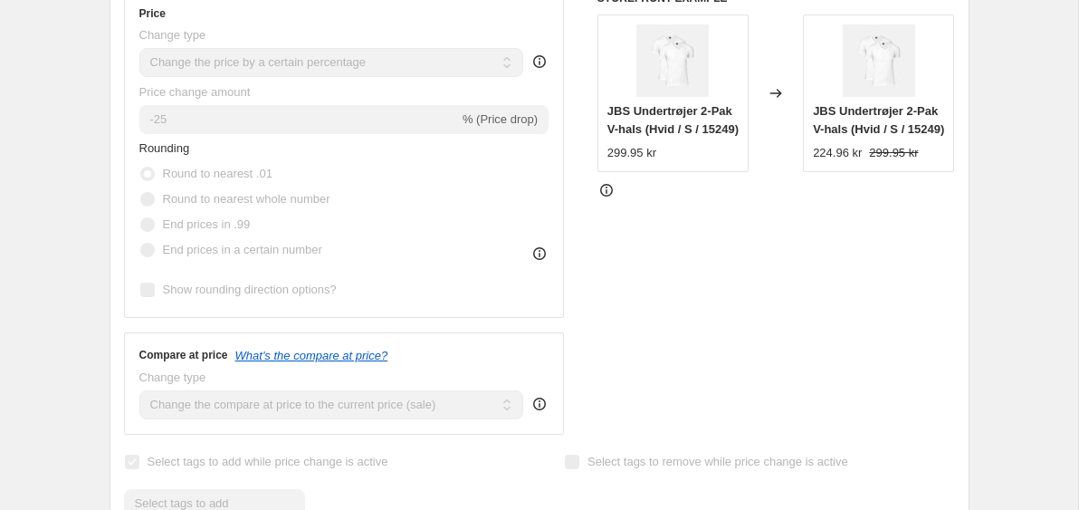
click at [91, 113] on div "-25%. This page is ready -25% Success Complete Complete Price revert scheduling…" at bounding box center [540, 508] width 904 height 2044
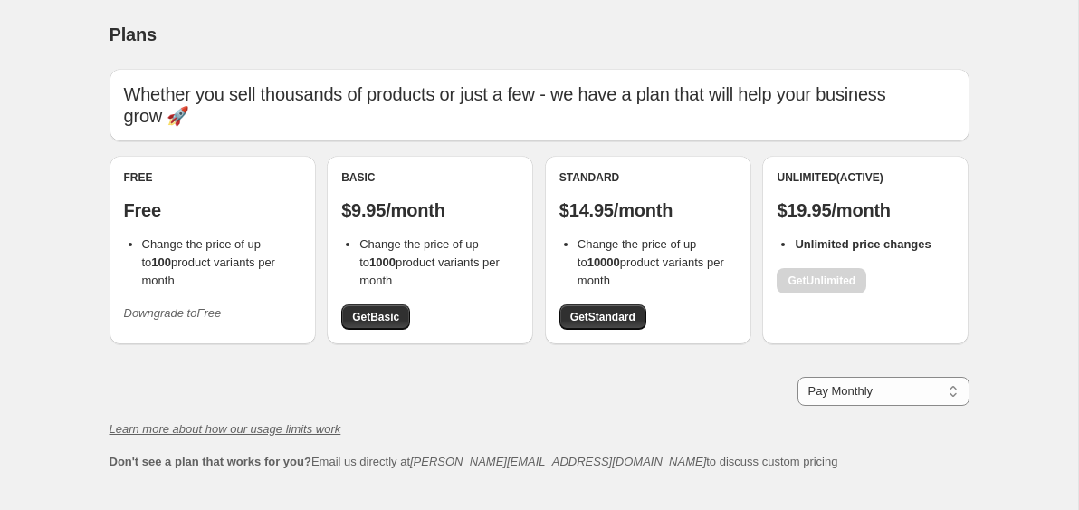
click at [863, 237] on b "Unlimited price changes" at bounding box center [863, 244] width 136 height 14
click at [225, 377] on div "Pay Monthly Pay Yearly (Save 16%) Pay Monthly" at bounding box center [540, 391] width 860 height 29
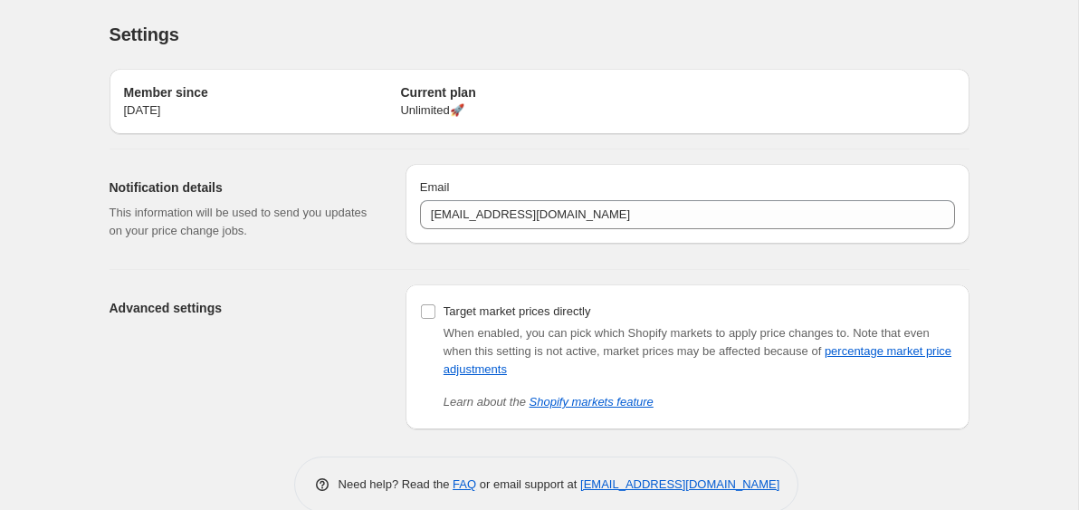
scroll to position [30, 0]
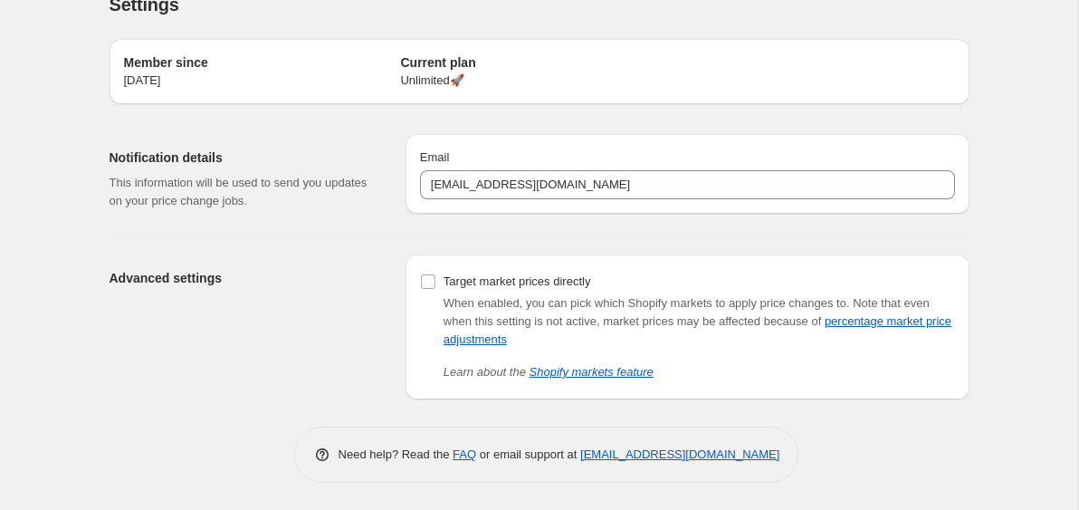
click at [61, 225] on div "Settings. This page is ready Settings Member since [DATE] Current plan Unlimite…" at bounding box center [539, 240] width 1078 height 540
click at [51, 191] on div "Settings. This page is ready Settings Member since [DATE] Current plan Unlimite…" at bounding box center [539, 240] width 1078 height 540
click at [49, 196] on div "Settings. This page is ready Settings Member since [DATE] Current plan Unlimite…" at bounding box center [539, 240] width 1078 height 540
click at [433, 287] on input "Target market prices directly" at bounding box center [428, 281] width 14 height 14
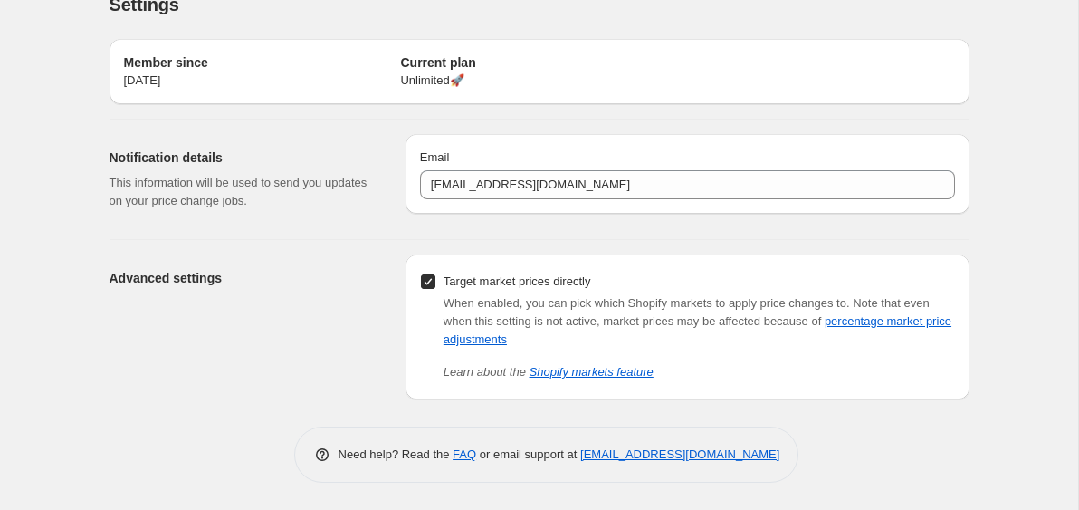
click at [427, 282] on input "Target market prices directly" at bounding box center [428, 281] width 14 height 14
checkbox input "false"
click at [137, 305] on div "Advanced settings" at bounding box center [251, 326] width 282 height 145
click at [88, 310] on div "Settings. This page is ready Settings Member since [DATE] Current plan Unlimite…" at bounding box center [540, 240] width 904 height 540
click at [72, 269] on div "Settings. This page is ready Settings Member since [DATE] Current plan Unlimite…" at bounding box center [539, 240] width 1078 height 540
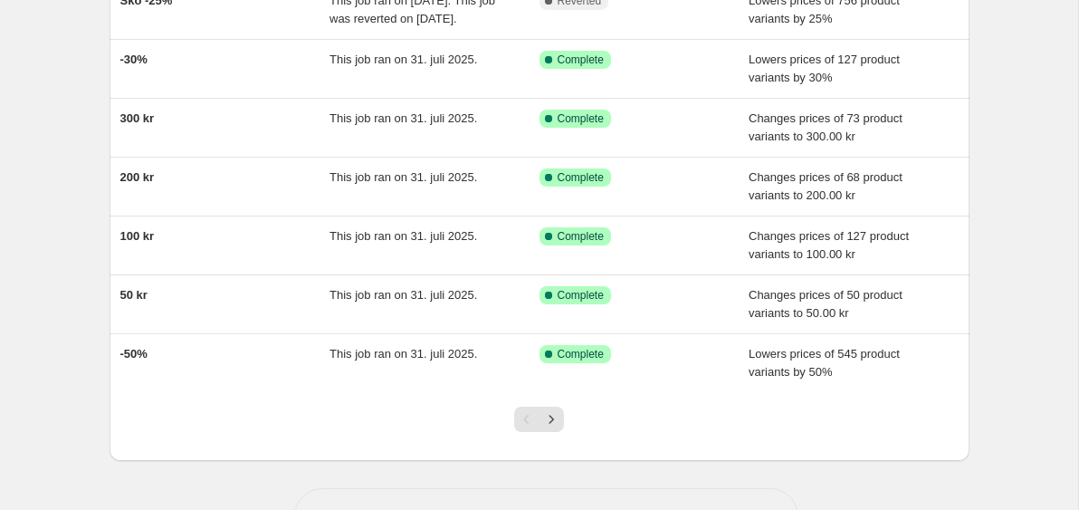
scroll to position [477, 0]
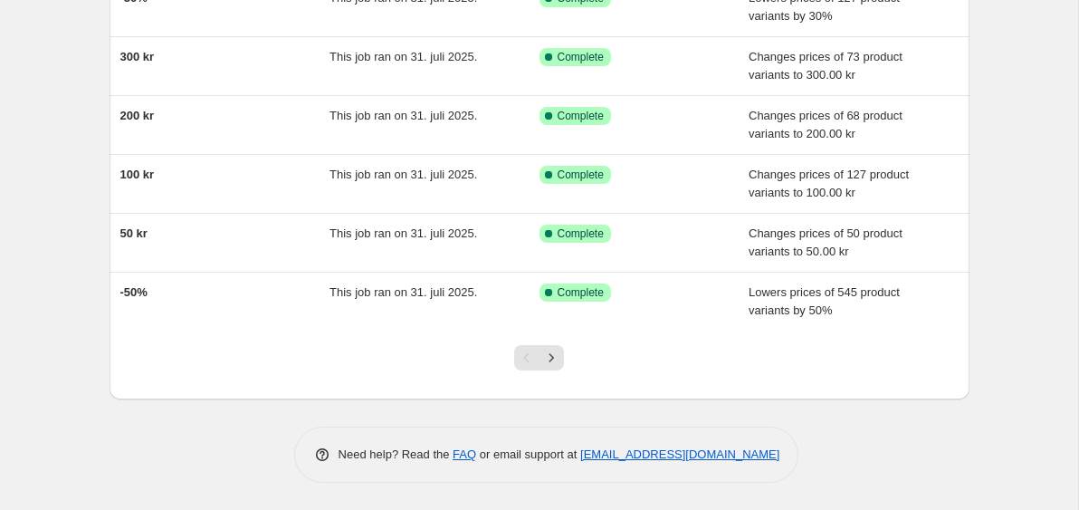
click at [1017, 245] on div "NA Bulk Price Editor. This page is ready NA Bulk Price Editor Add new price [ME…" at bounding box center [539, 43] width 1078 height 933
click at [460, 460] on link "FAQ" at bounding box center [465, 454] width 24 height 14
click at [62, 218] on div "NA Bulk Price Editor. This page is ready NA Bulk Price Editor Add new price [ME…" at bounding box center [539, 43] width 1078 height 933
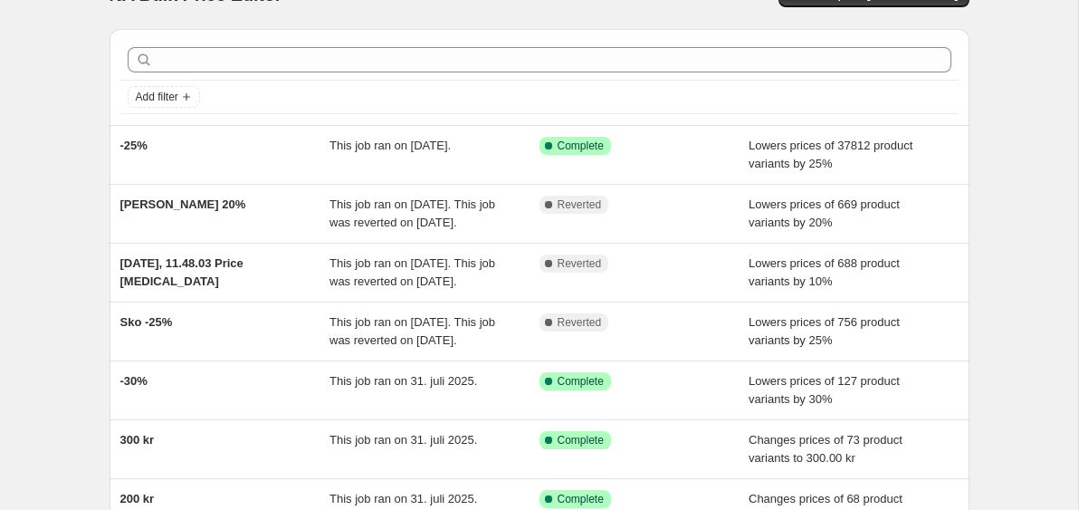
scroll to position [0, 0]
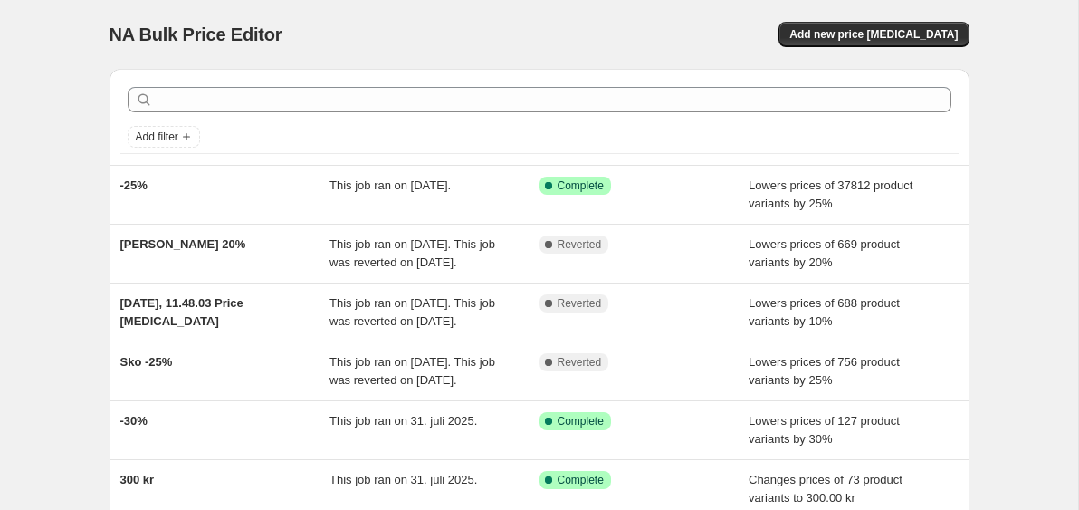
click at [427, 25] on div "NA Bulk Price Editor" at bounding box center [317, 34] width 414 height 25
click at [412, 28] on div "NA Bulk Price Editor" at bounding box center [317, 34] width 414 height 25
click at [411, 28] on div "NA Bulk Price Editor" at bounding box center [317, 34] width 414 height 25
click at [397, 30] on div "NA Bulk Price Editor" at bounding box center [317, 34] width 414 height 25
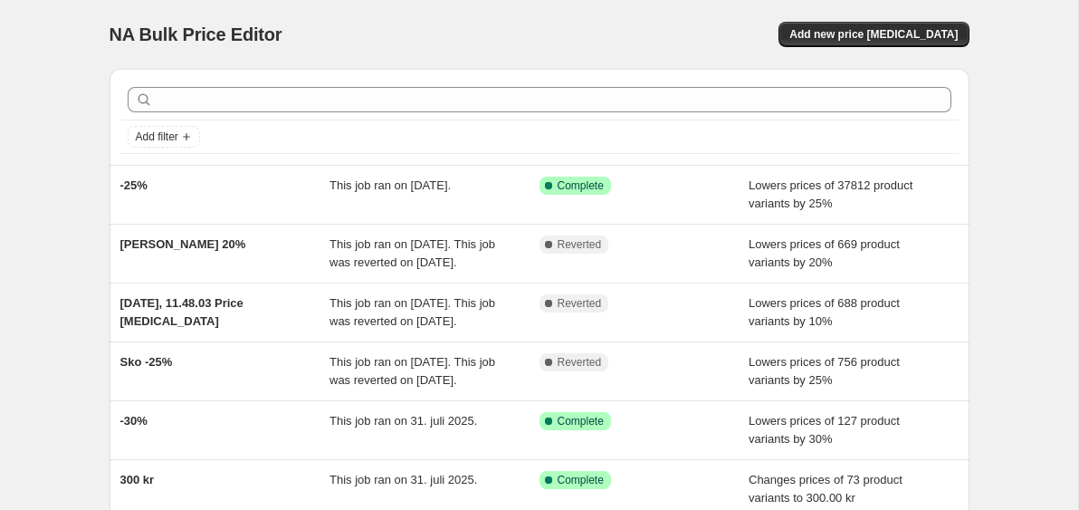
click at [1033, 151] on div "NA Bulk Price Editor. This page is ready NA Bulk Price Editor Add new price [ME…" at bounding box center [539, 466] width 1078 height 933
click at [986, 240] on div "NA Bulk Price Editor. This page is ready NA Bulk Price Editor Add new price [ME…" at bounding box center [540, 466] width 904 height 933
click at [55, 97] on div "NA Bulk Price Editor. This page is ready NA Bulk Price Editor Add new price [ME…" at bounding box center [539, 466] width 1078 height 933
